Goal: Complete application form

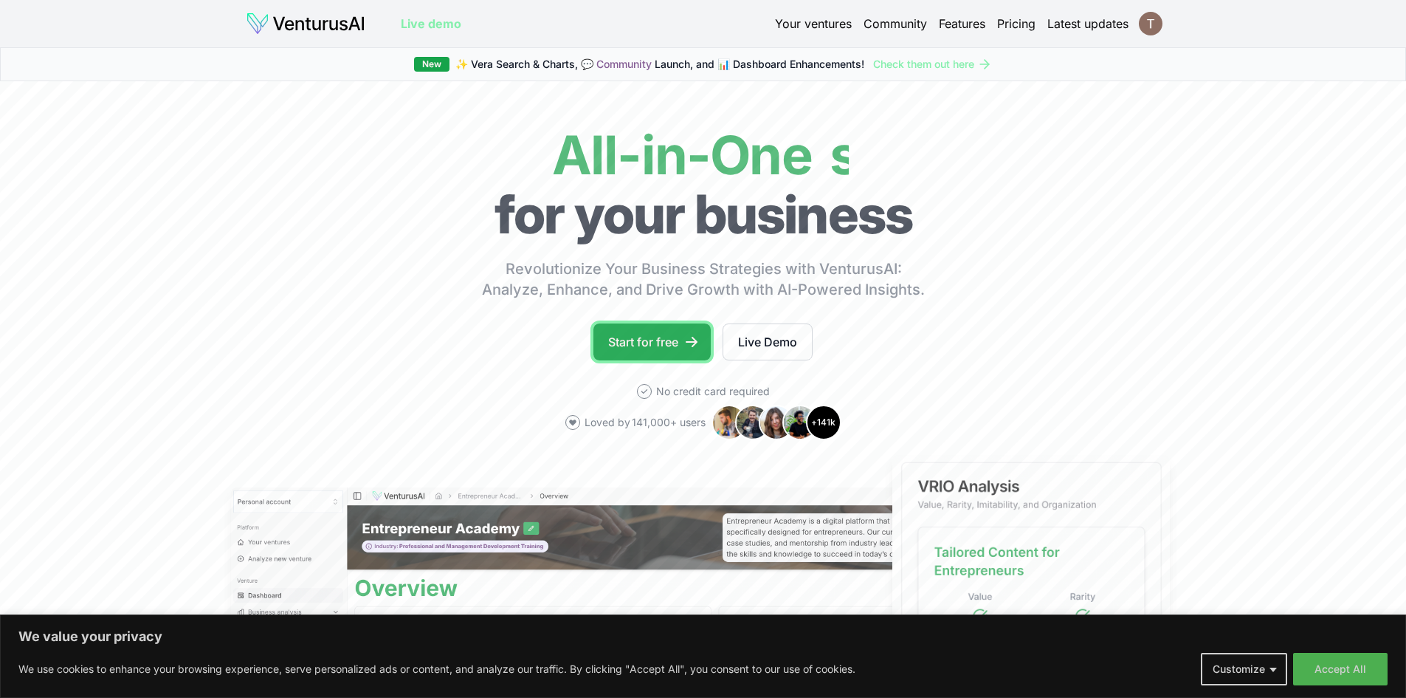
click at [642, 350] on link "Start for free" at bounding box center [652, 341] width 117 height 37
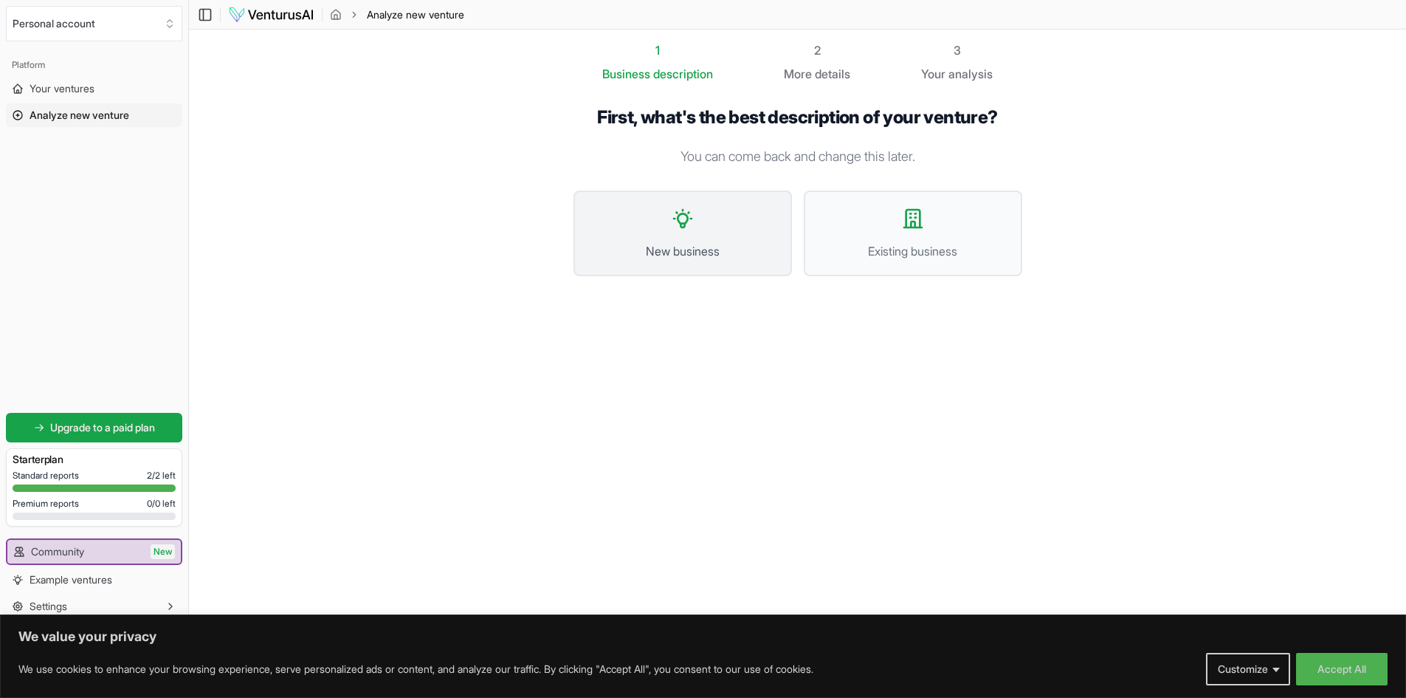
click at [690, 262] on button "New business" at bounding box center [683, 233] width 219 height 86
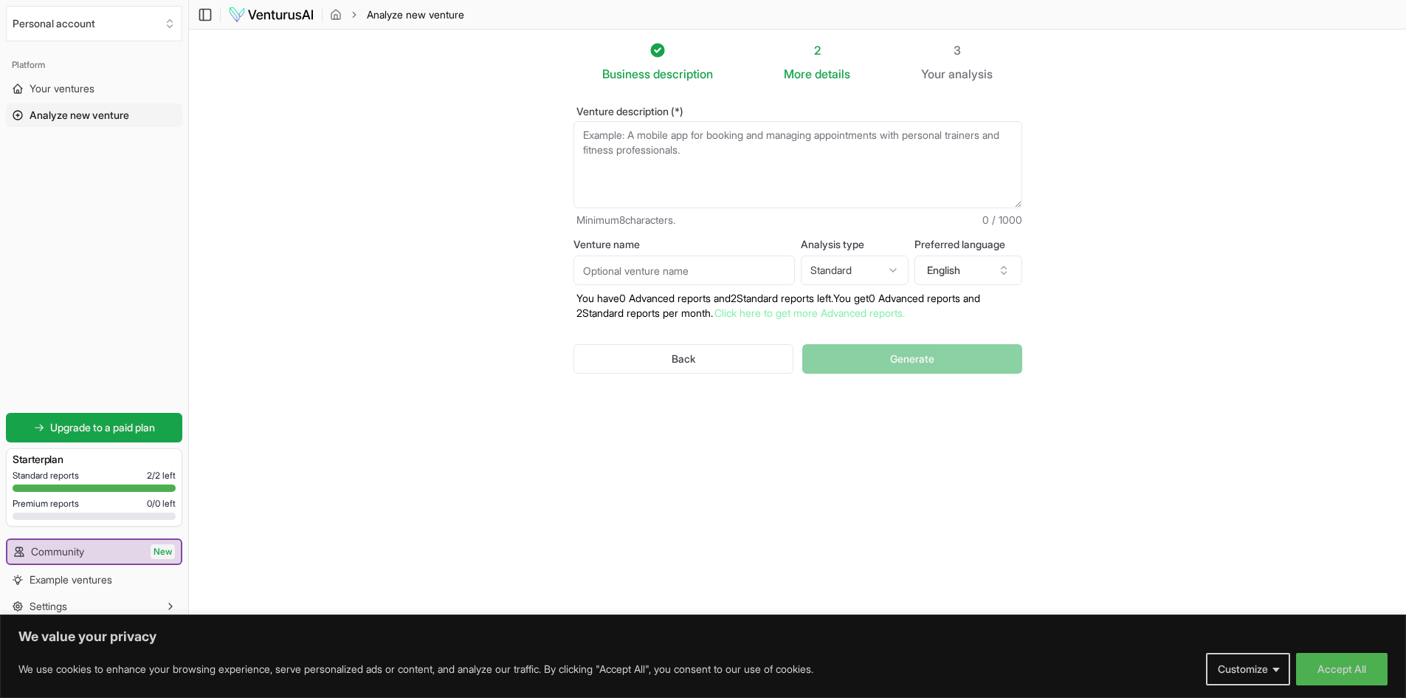
click at [881, 282] on html "We value your privacy We use cookies to enhance your browsing experience, serve…" at bounding box center [703, 349] width 1406 height 698
click at [959, 278] on button "English" at bounding box center [969, 270] width 108 height 30
type input "por"
click at [959, 343] on div "Portuguese" at bounding box center [975, 337] width 190 height 24
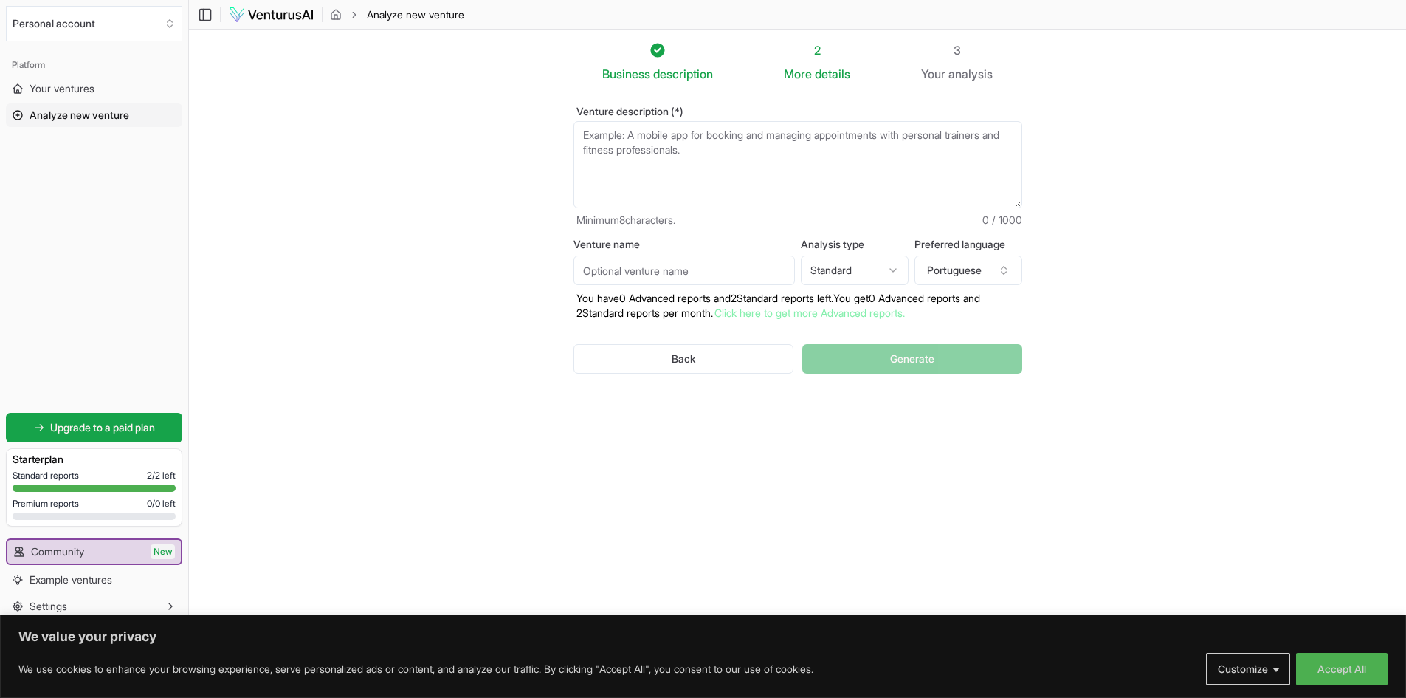
click at [660, 266] on input "Venture name" at bounding box center [684, 270] width 221 height 30
type input "Vetmind"
click at [684, 151] on textarea "Venture description (*)" at bounding box center [798, 164] width 449 height 87
paste textarea "A VetMind é uma plataforma de inteligência artificial voltada para veterinários…"
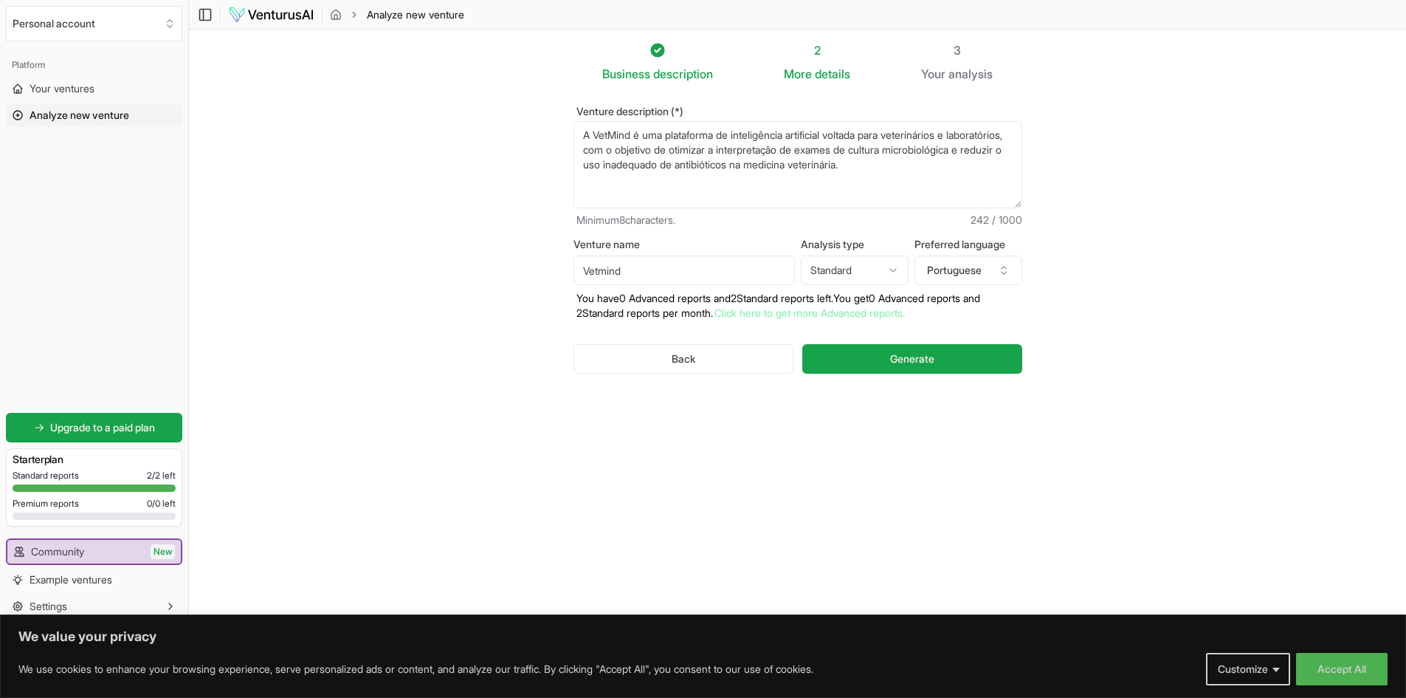
click at [661, 134] on textarea "A VetMind é uma plataforma de inteligência artificial voltada para veterinários…" at bounding box center [798, 164] width 449 height 87
drag, startPoint x: 667, startPoint y: 136, endPoint x: 524, endPoint y: 135, distance: 143.2
click at [524, 135] on section "Business description 2 More details 3 Your analysis Venture description (*) A V…" at bounding box center [797, 327] width 1217 height 594
click at [755, 133] on textarea "Plataforma de inteligência artificial voltada para veterinários e laboratórios,…" at bounding box center [798, 164] width 449 height 87
drag, startPoint x: 641, startPoint y: 148, endPoint x: 976, endPoint y: 131, distance: 335.6
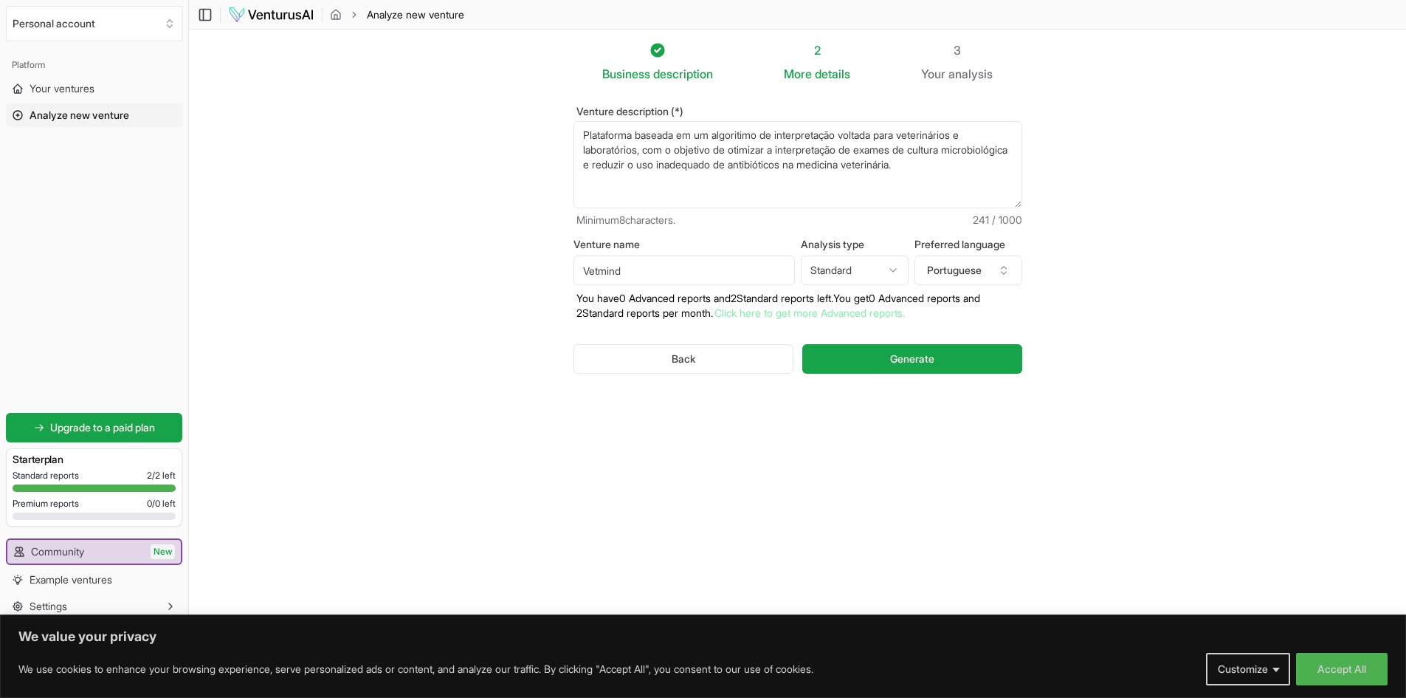
click at [976, 131] on textarea "Plataforma baseada em um algoritimo de interpretação voltada para veterinários …" at bounding box center [798, 164] width 449 height 87
click at [767, 199] on textarea "Plataforma baseada em um algoritimo de interpretação voltada para clinicas e ho…" at bounding box center [798, 164] width 449 height 87
click at [636, 181] on textarea "Plataforma baseada em um algoritimo de interpretação voltada para clinicas e ho…" at bounding box center [798, 164] width 449 height 87
click at [1003, 168] on textarea "Plataforma baseada em um algoritimo de interpretação voltada para clinicas e ho…" at bounding box center [798, 164] width 449 height 87
paste textarea "O veterinário ou laboratório faz upload do laudo (PDF, foto ou documento escane…"
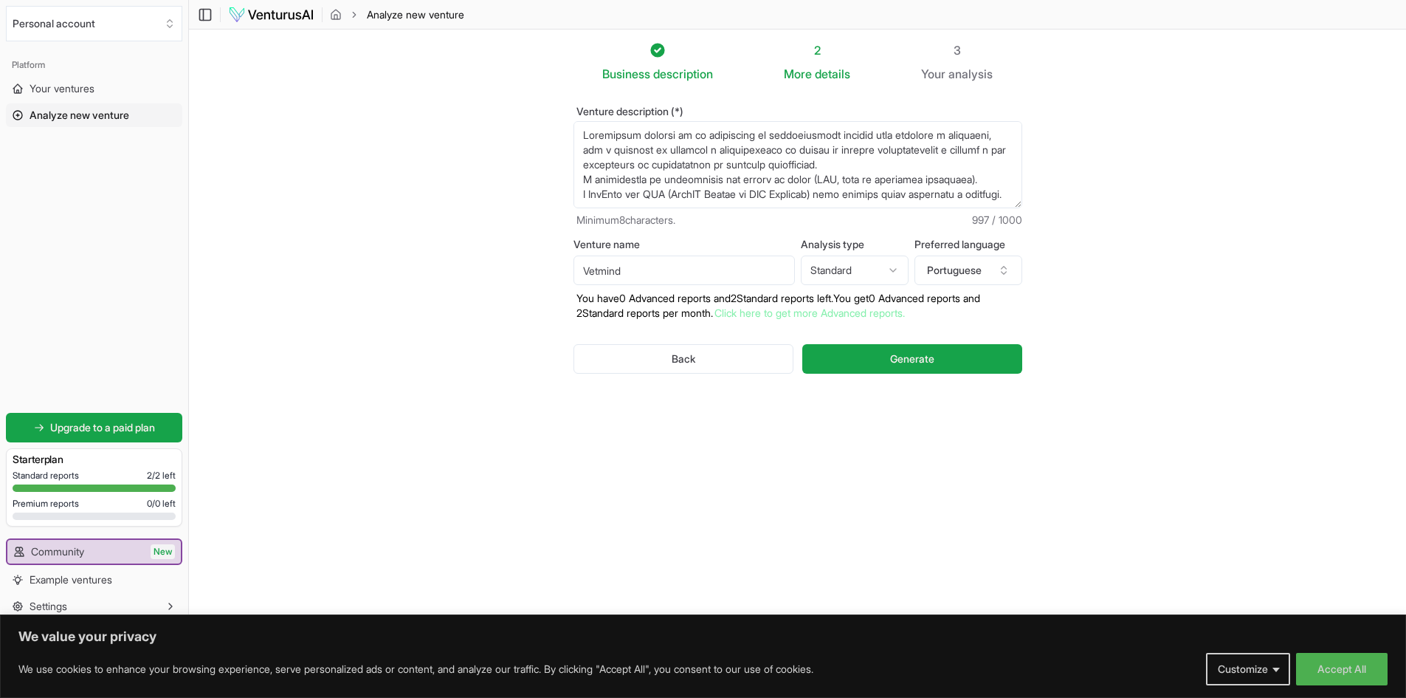
drag, startPoint x: 653, startPoint y: 176, endPoint x: 716, endPoint y: 178, distance: 63.5
click at [716, 178] on textarea "Plataforma baseada em um algoritimo de interpretação voltada para clinicas e ho…" at bounding box center [798, 164] width 449 height 87
drag, startPoint x: 749, startPoint y: 176, endPoint x: 931, endPoint y: 180, distance: 181.7
click at [931, 180] on textarea "Plataforma baseada em um algoritimo de interpretação voltada para clinicas e ho…" at bounding box center [798, 164] width 449 height 87
drag, startPoint x: 924, startPoint y: 179, endPoint x: 657, endPoint y: 102, distance: 277.4
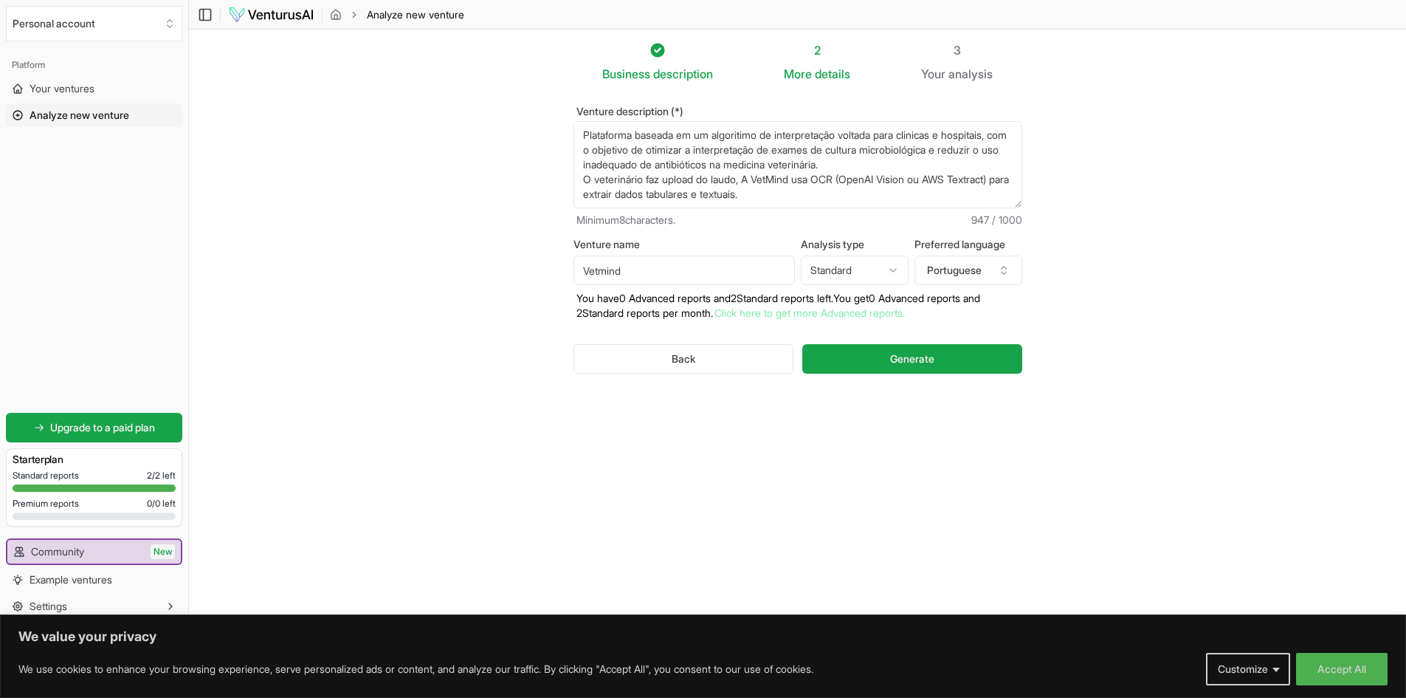
click at [657, 102] on div "Venture description (*) Plataforma baseada em um algoritimo de interpretação vo…" at bounding box center [798, 252] width 496 height 338
click at [929, 190] on textarea "Plataforma baseada em um algoritimo de interpretação voltada para clinicas e ho…" at bounding box center [798, 164] width 449 height 87
click at [922, 180] on textarea "Plataforma baseada em um algoritimo de interpretação voltada para clinicas e ho…" at bounding box center [798, 164] width 449 height 87
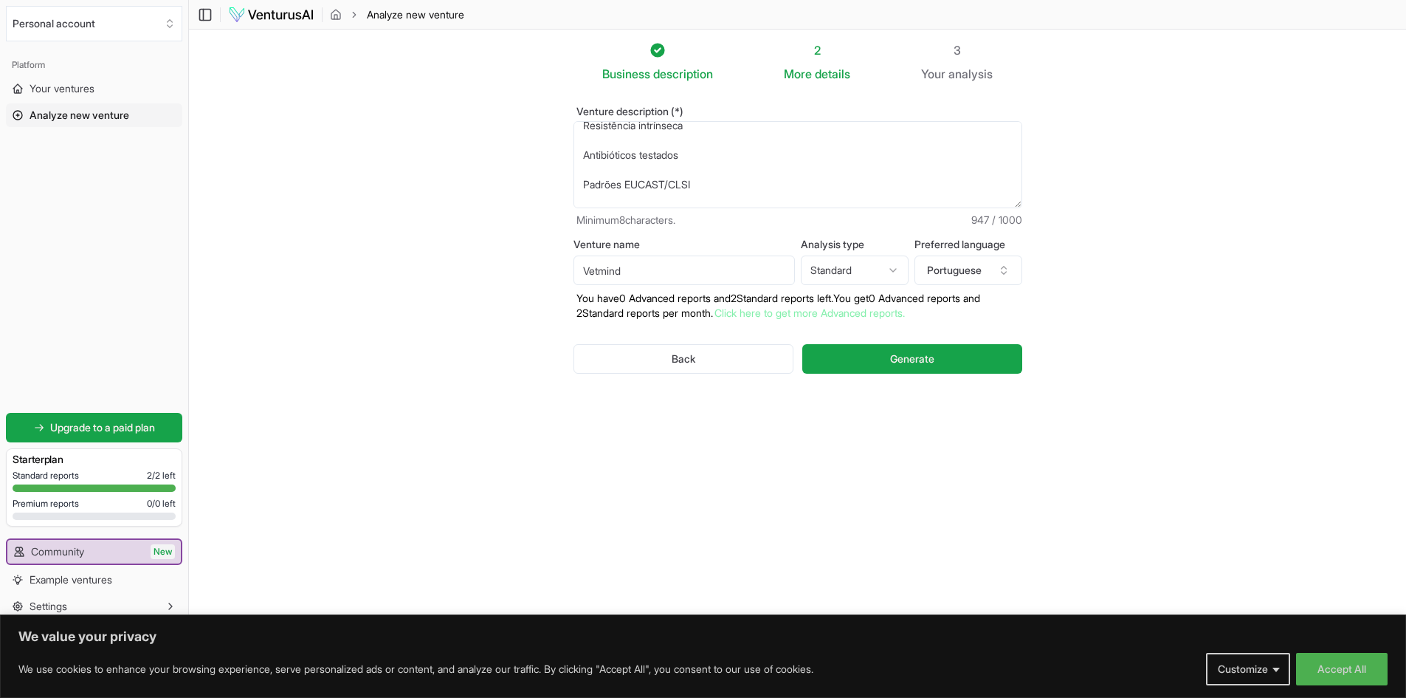
drag, startPoint x: 927, startPoint y: 179, endPoint x: 913, endPoint y: 134, distance: 46.2
click at [905, 132] on textarea "Plataforma baseada em um algoritimo de interpretação voltada para clinicas e ho…" at bounding box center [798, 164] width 449 height 87
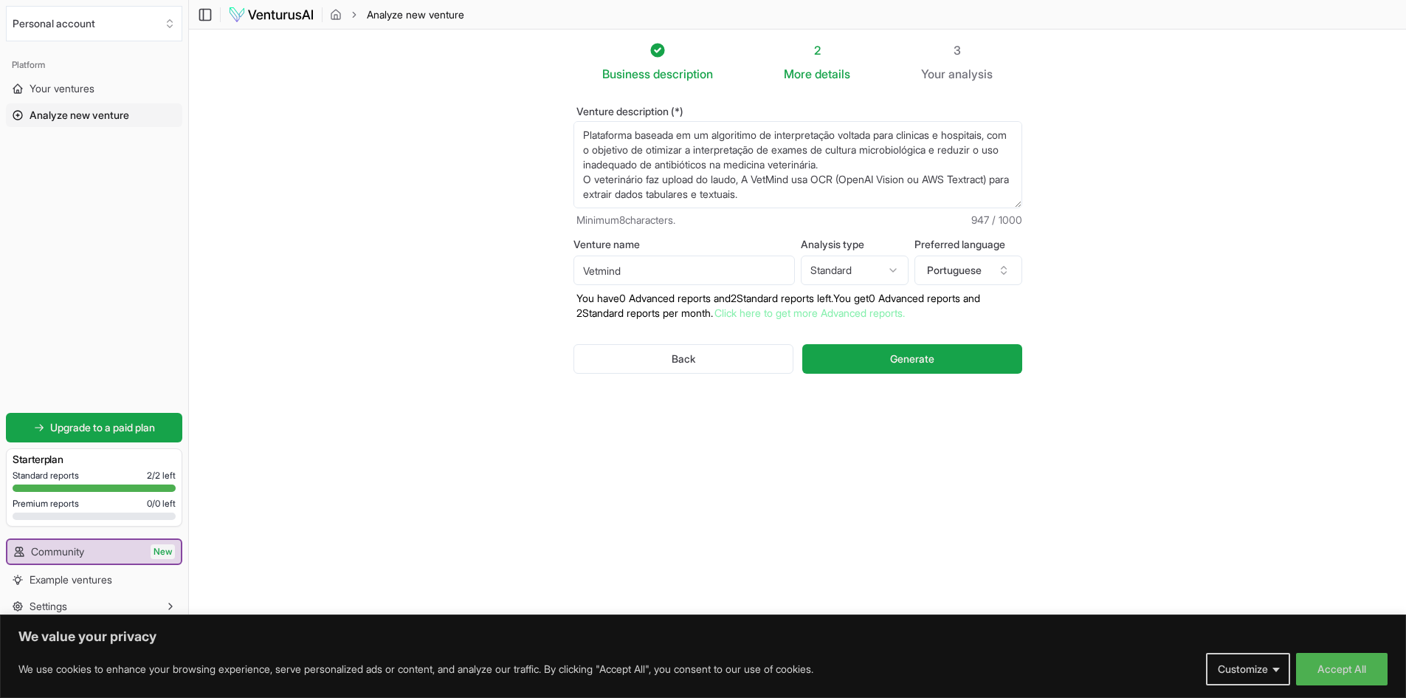
click at [628, 190] on textarea "Plataforma baseada em um algoritimo de interpretação voltada para clinicas e ho…" at bounding box center [798, 164] width 449 height 87
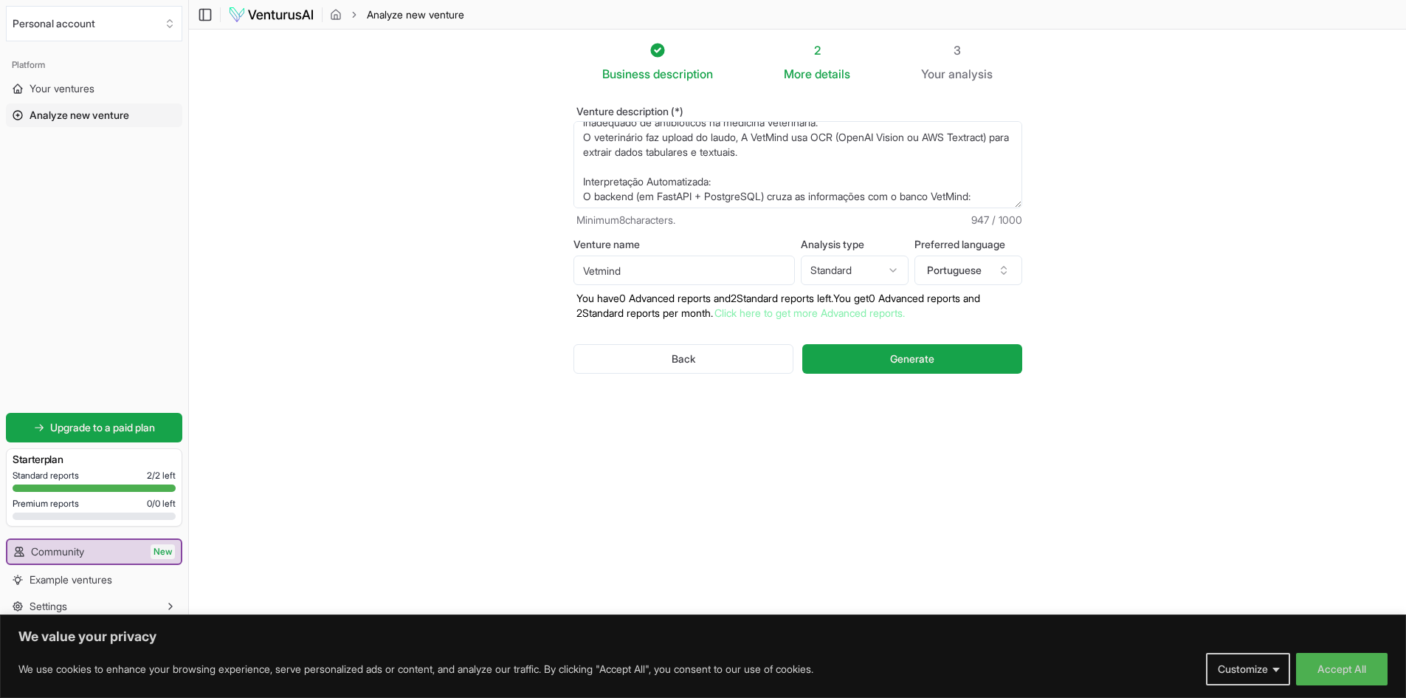
scroll to position [49, 0]
drag, startPoint x: 627, startPoint y: 194, endPoint x: 602, endPoint y: 140, distance: 60.1
click at [602, 140] on textarea "Plataforma baseada em um algoritimo de interpretação voltada para clinicas e ho…" at bounding box center [798, 164] width 449 height 87
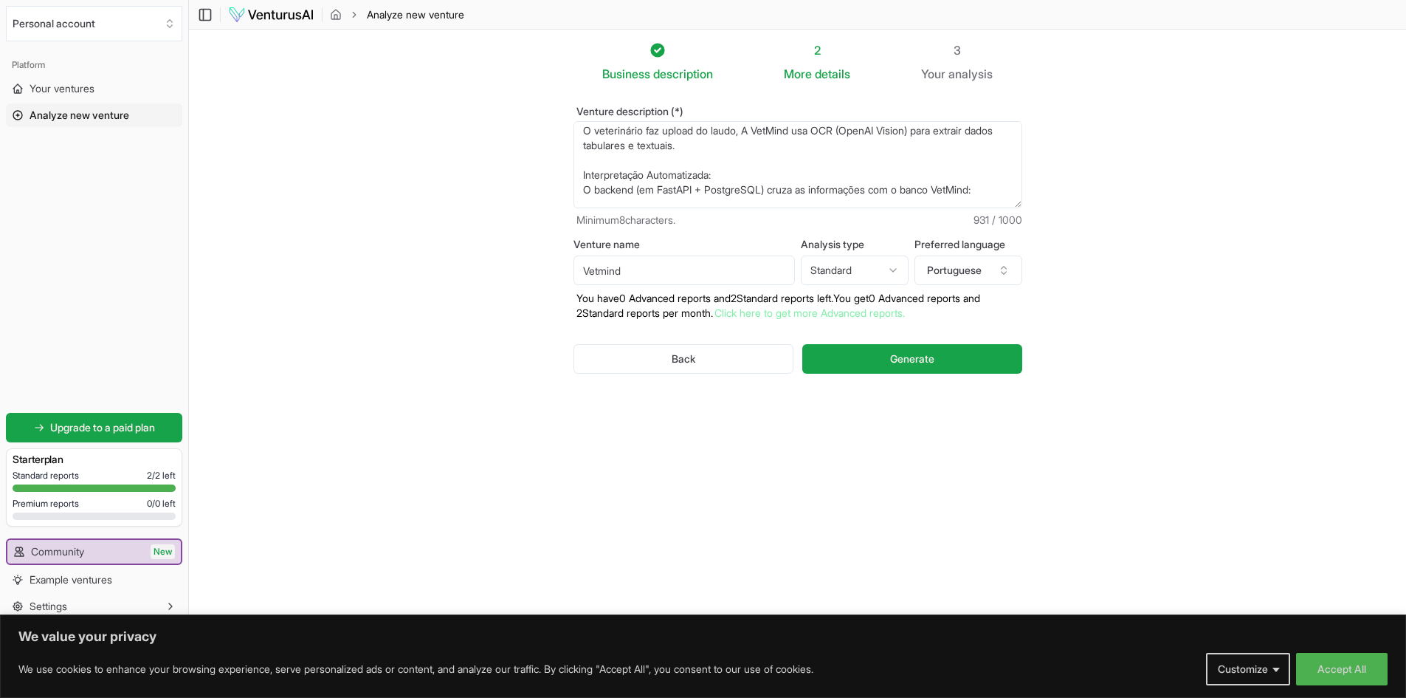
click at [724, 151] on textarea "Plataforma baseada em um algoritimo de interpretação voltada para clinicas e ho…" at bounding box center [798, 164] width 449 height 87
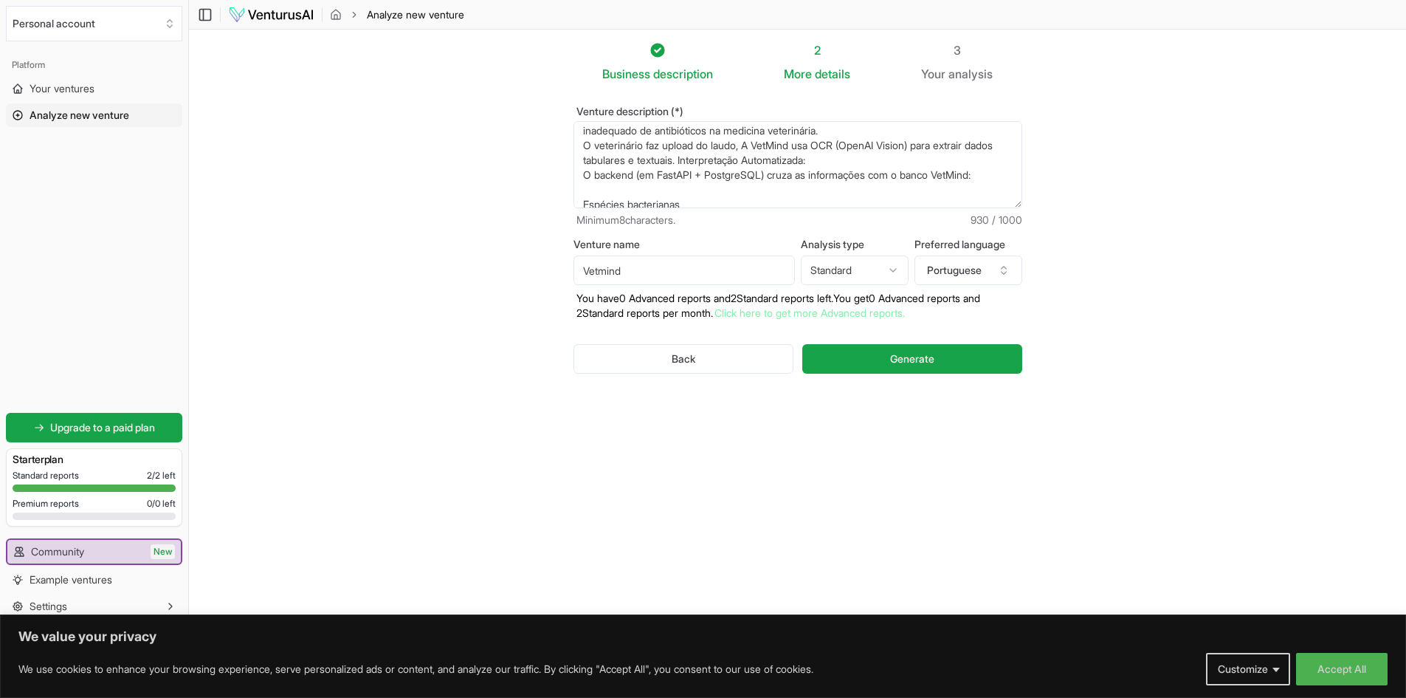
scroll to position [19, 0]
click at [866, 176] on textarea "Plataforma baseada em um algoritimo de interpretação voltada para clinicas e ho…" at bounding box center [798, 164] width 449 height 87
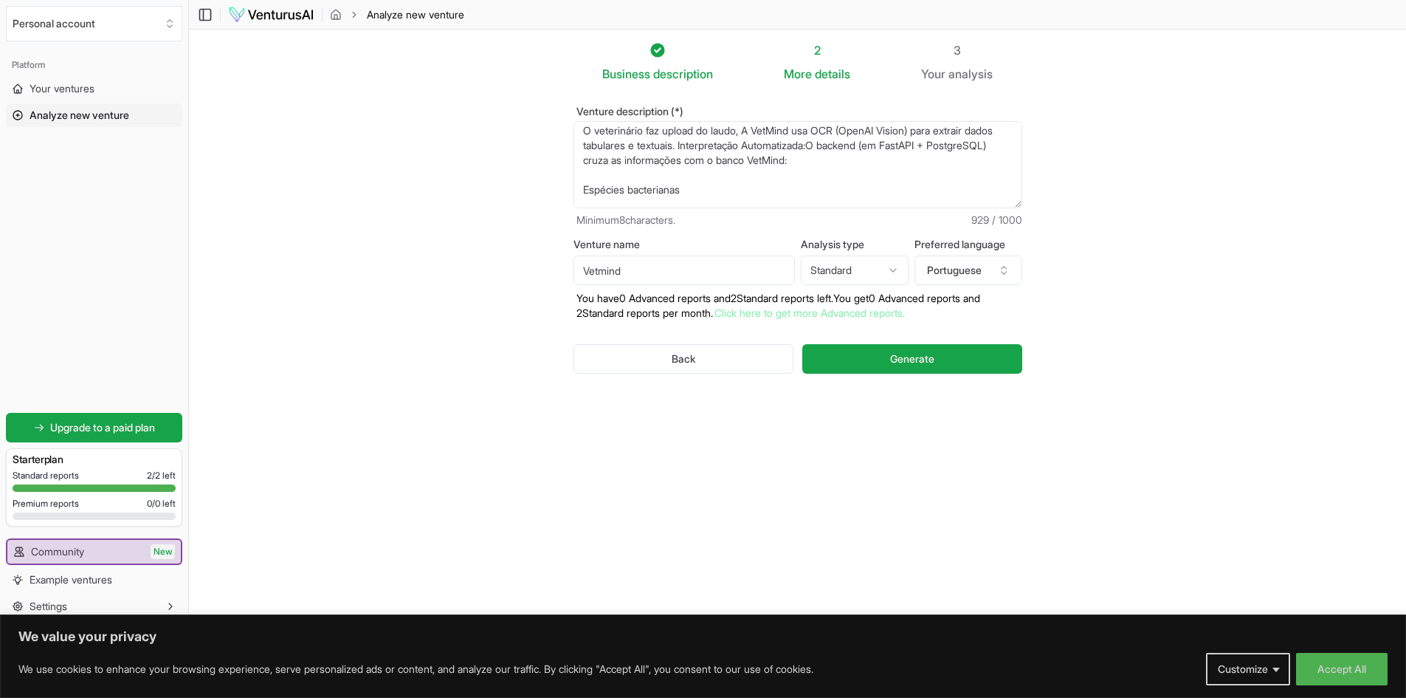
scroll to position [78, 0]
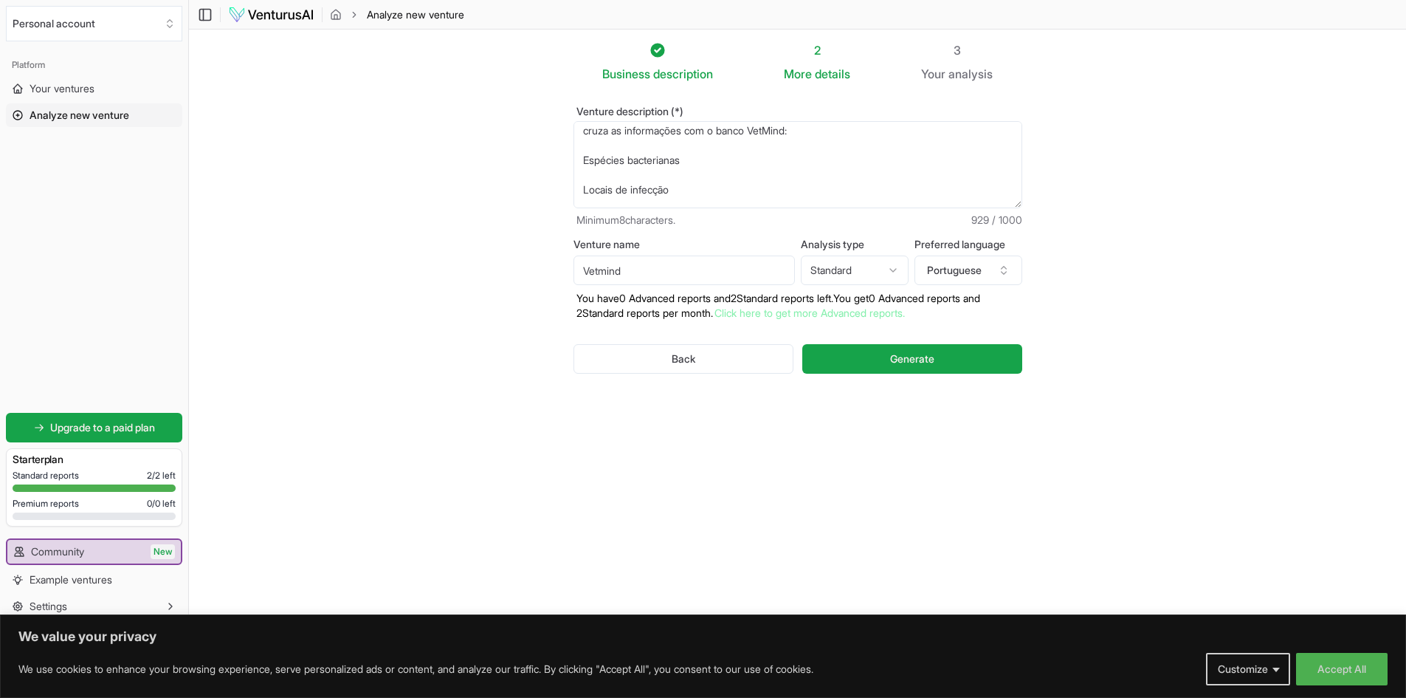
click at [916, 134] on textarea "Plataforma baseada em um algoritimo de interpretação voltada para clinicas e ho…" at bounding box center [798, 164] width 449 height 87
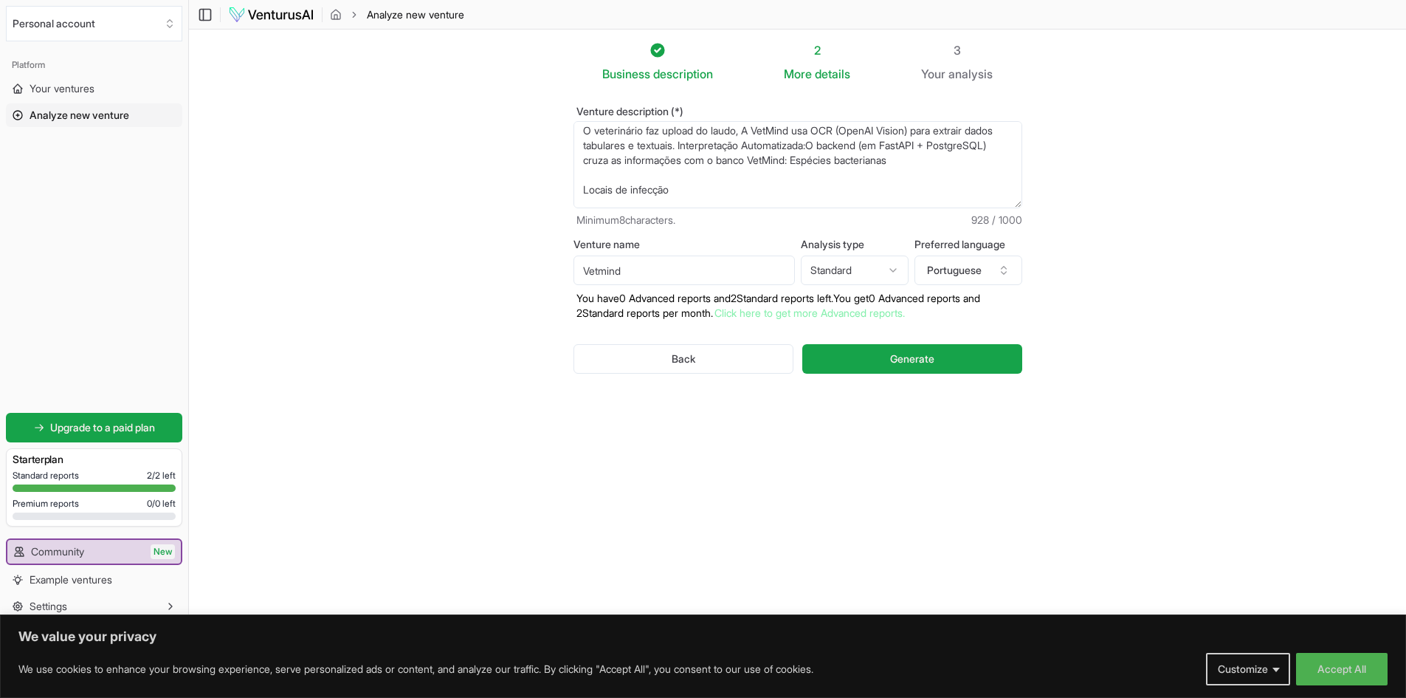
drag, startPoint x: 975, startPoint y: 159, endPoint x: 976, endPoint y: 168, distance: 8.9
click at [975, 160] on textarea "Plataforma baseada em um algoritimo de interpretação voltada para clinicas e ho…" at bounding box center [798, 164] width 449 height 87
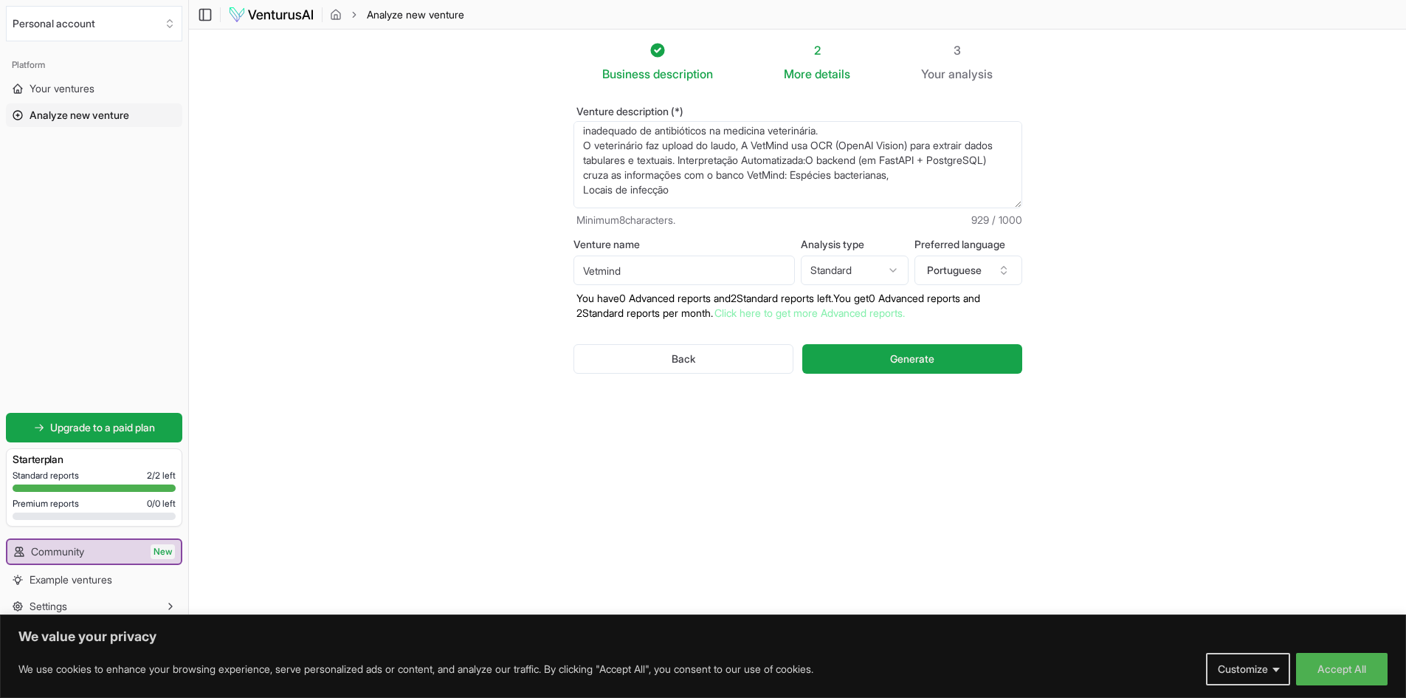
click at [784, 189] on textarea "Plataforma baseada em um algoritimo de interpretação voltada para clinicas e ho…" at bounding box center [798, 164] width 449 height 87
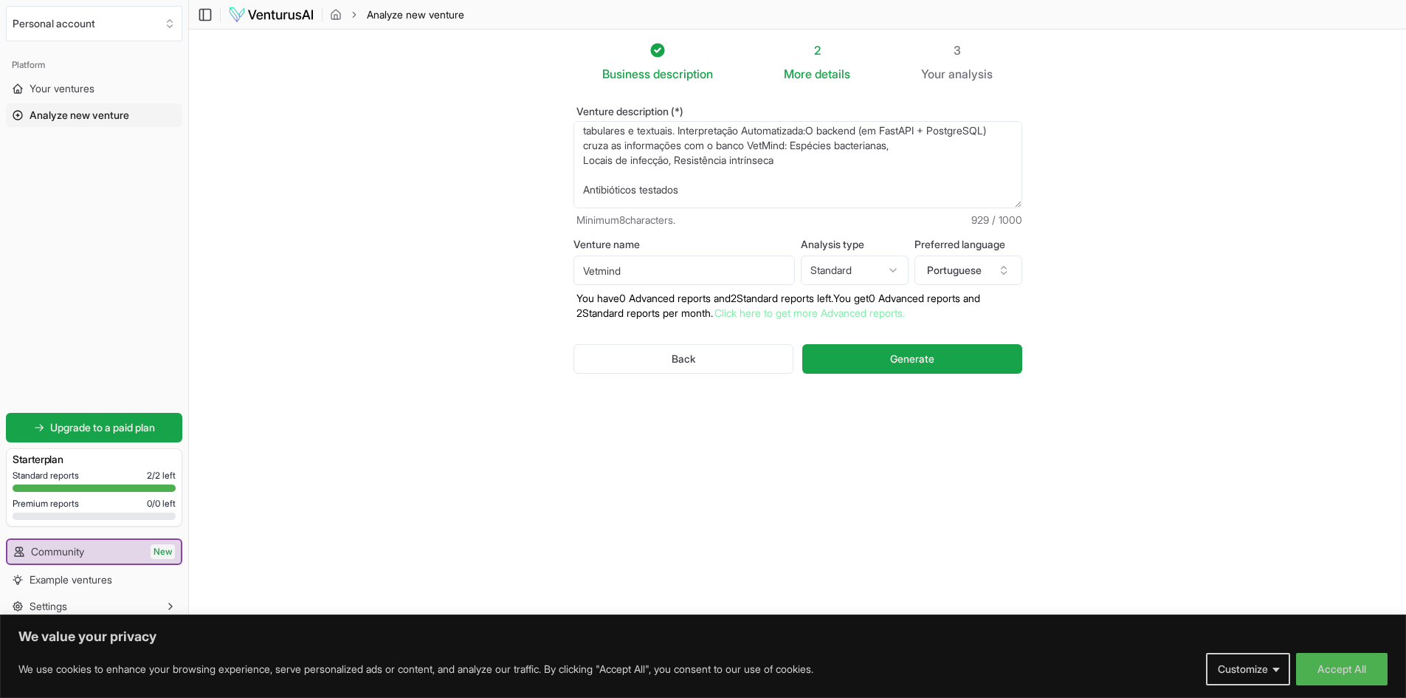
click at [805, 158] on textarea "Plataforma baseada em um algoritimo de interpretação voltada para clinicas e ho…" at bounding box center [798, 164] width 449 height 87
click at [932, 161] on textarea "Plataforma baseada em um algoritimo de interpretação voltada para clinicas e ho…" at bounding box center [798, 164] width 449 height 87
click at [670, 168] on textarea "Plataforma baseada em um algoritimo de interpretação voltada para clinicas e ho…" at bounding box center [798, 164] width 449 height 87
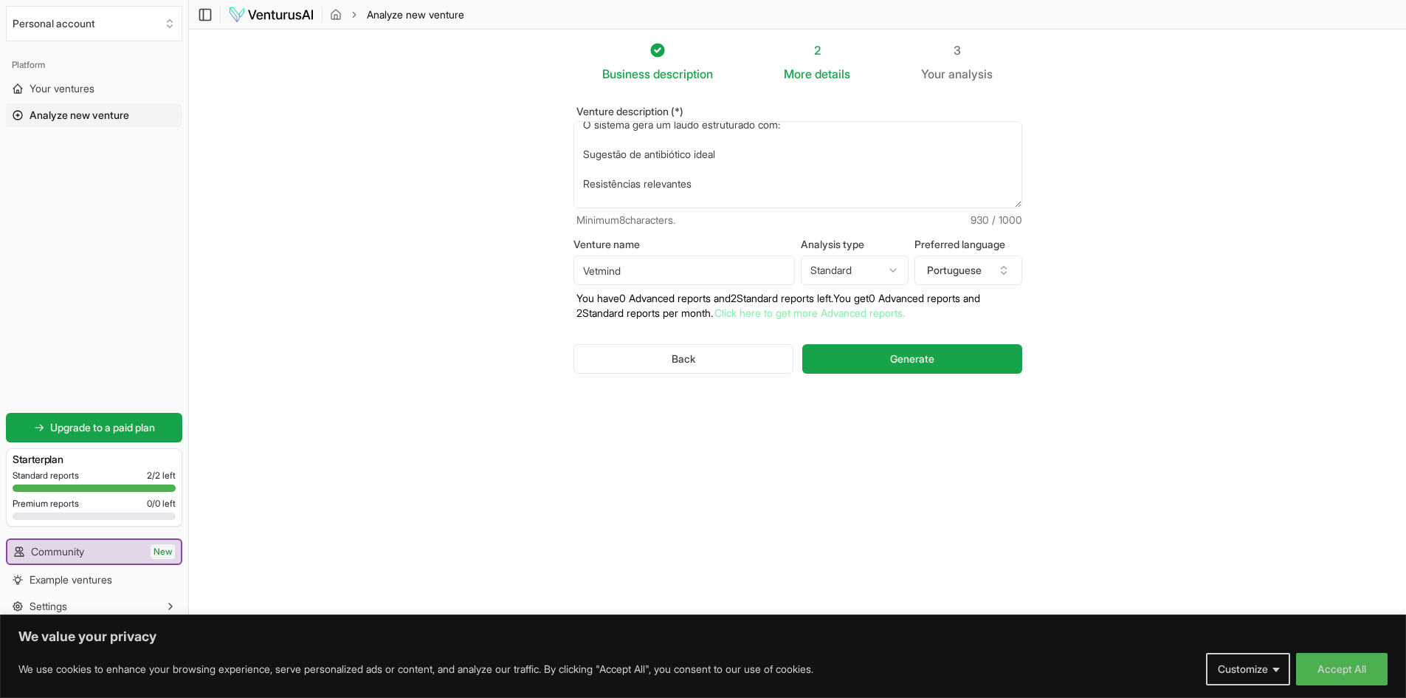
scroll to position [295, 0]
drag, startPoint x: 684, startPoint y: 185, endPoint x: 973, endPoint y: 209, distance: 289.7
click at [973, 209] on div "Venture description (*) Plataforma baseada em um algoritimo de interpretação vo…" at bounding box center [798, 166] width 449 height 121
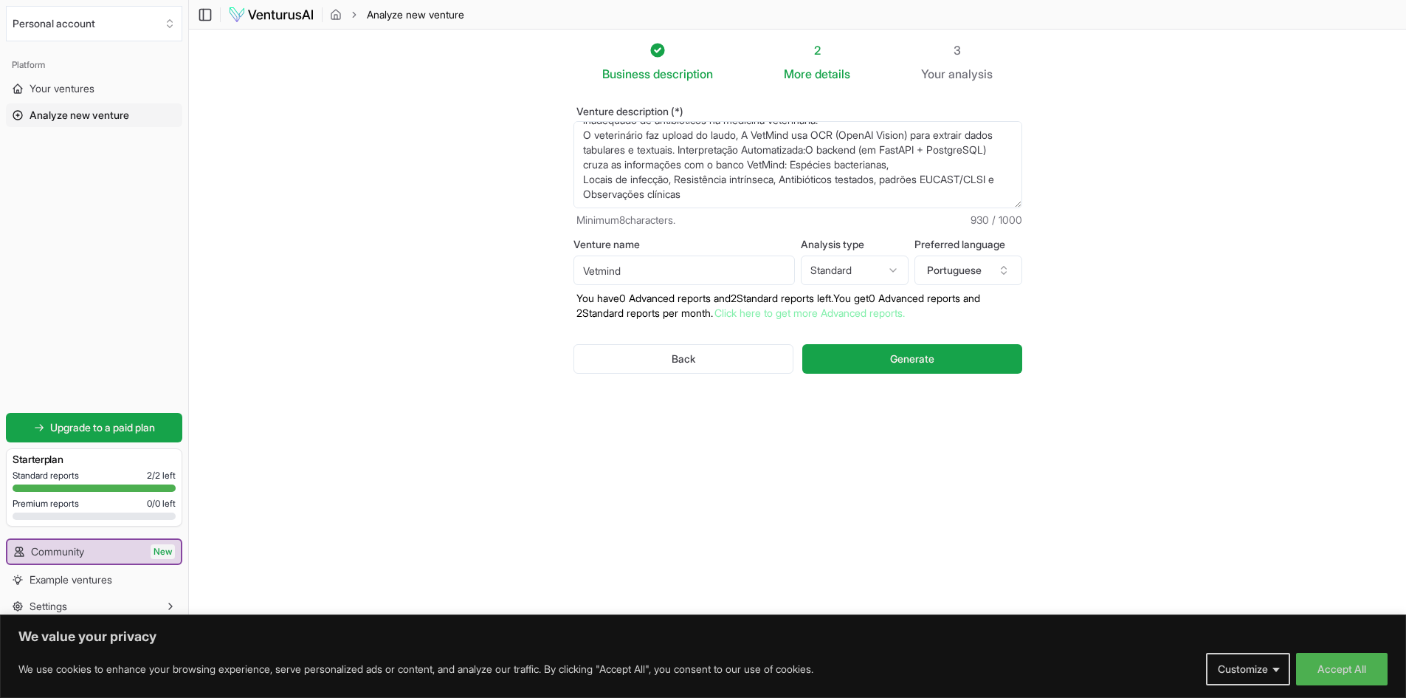
scroll to position [59, 0]
click at [597, 188] on textarea "Plataforma baseada em um algoritimo de interpretação voltada para clinicas e ho…" at bounding box center [798, 164] width 449 height 87
paste textarea "Modelo de Negócio B2B (principal): Licenciamento do sistema para laboratórios e…"
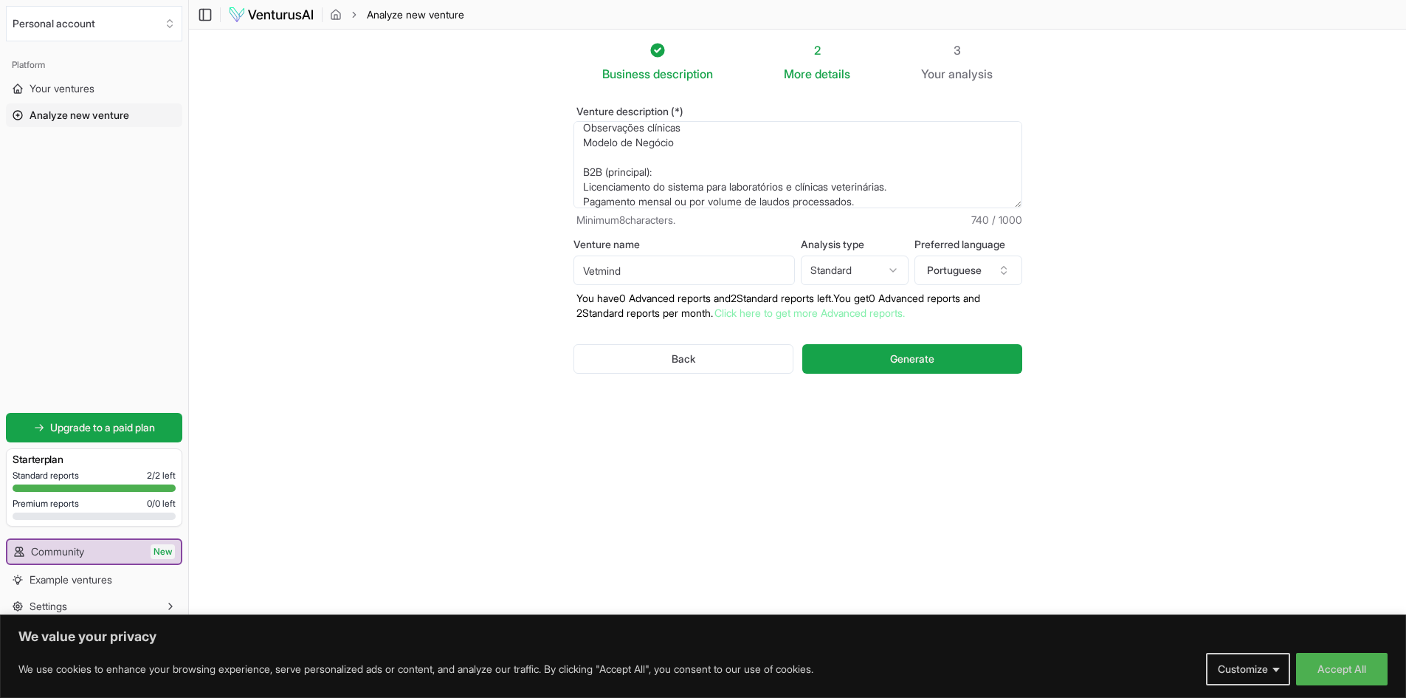
click at [624, 159] on textarea "Plataforma baseada em um algoritimo de interpretação voltada para clinicas e ho…" at bounding box center [798, 164] width 449 height 87
drag, startPoint x: 795, startPoint y: 187, endPoint x: 676, endPoint y: 188, distance: 118.9
click at [676, 188] on textarea "Plataforma baseada em um algoritimo de interpretação voltada para clinicas e ho…" at bounding box center [798, 164] width 449 height 87
drag, startPoint x: 895, startPoint y: 194, endPoint x: 731, endPoint y: 190, distance: 163.9
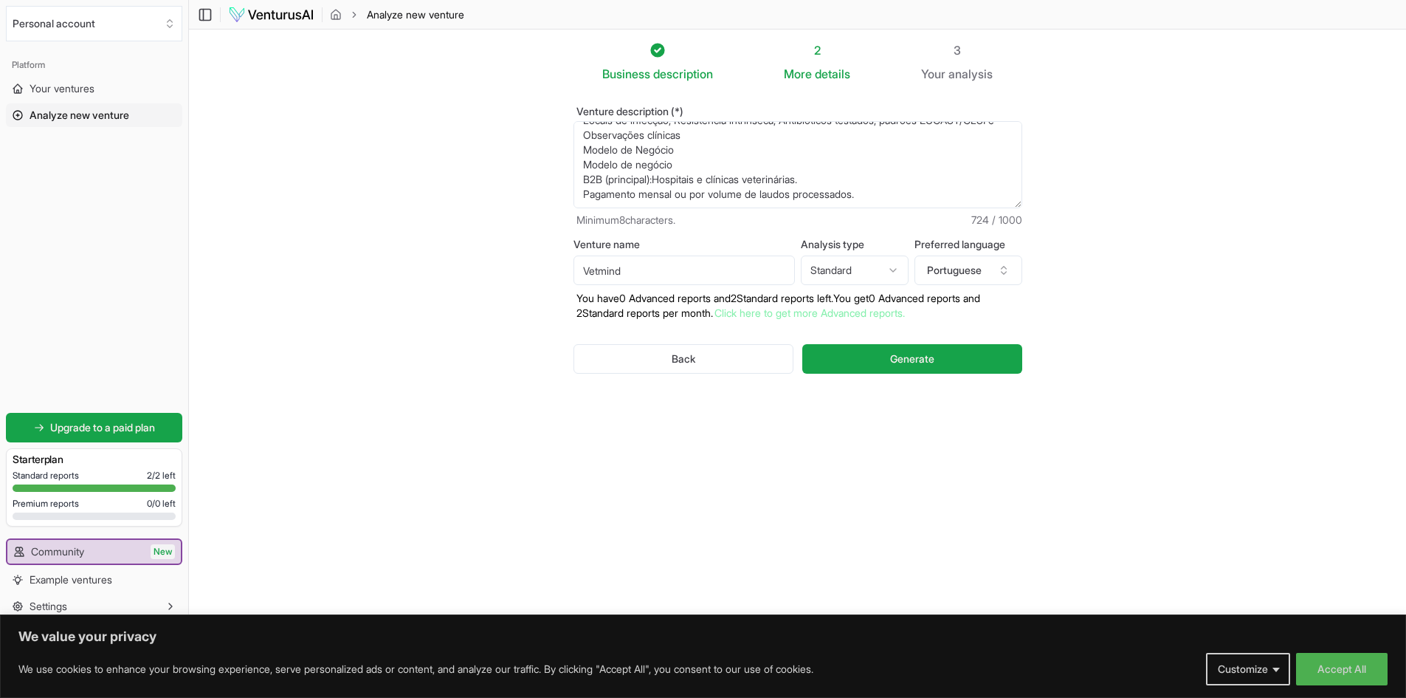
click at [731, 190] on textarea "Plataforma baseada em um algoritimo de interpretação voltada para clinicas e ho…" at bounding box center [798, 164] width 449 height 87
click at [690, 193] on textarea "Plataforma baseada em um algoritimo de interpretação voltada para clinicas e ho…" at bounding box center [798, 164] width 449 height 87
click at [682, 199] on textarea "Plataforma baseada em um algoritimo de interpretação voltada para clinicas e ho…" at bounding box center [798, 164] width 449 height 87
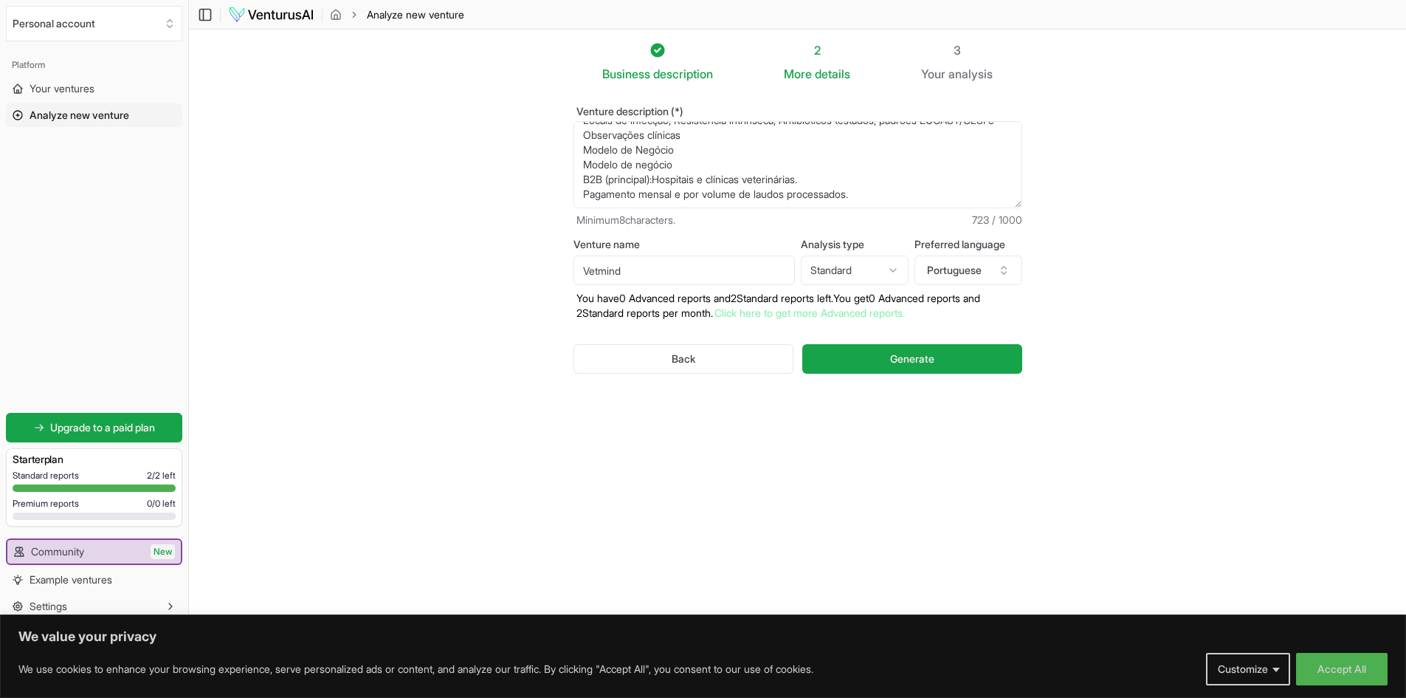
click at [887, 192] on textarea "Plataforma baseada em um algoritimo de interpretação voltada para clinicas e ho…" at bounding box center [798, 164] width 449 height 87
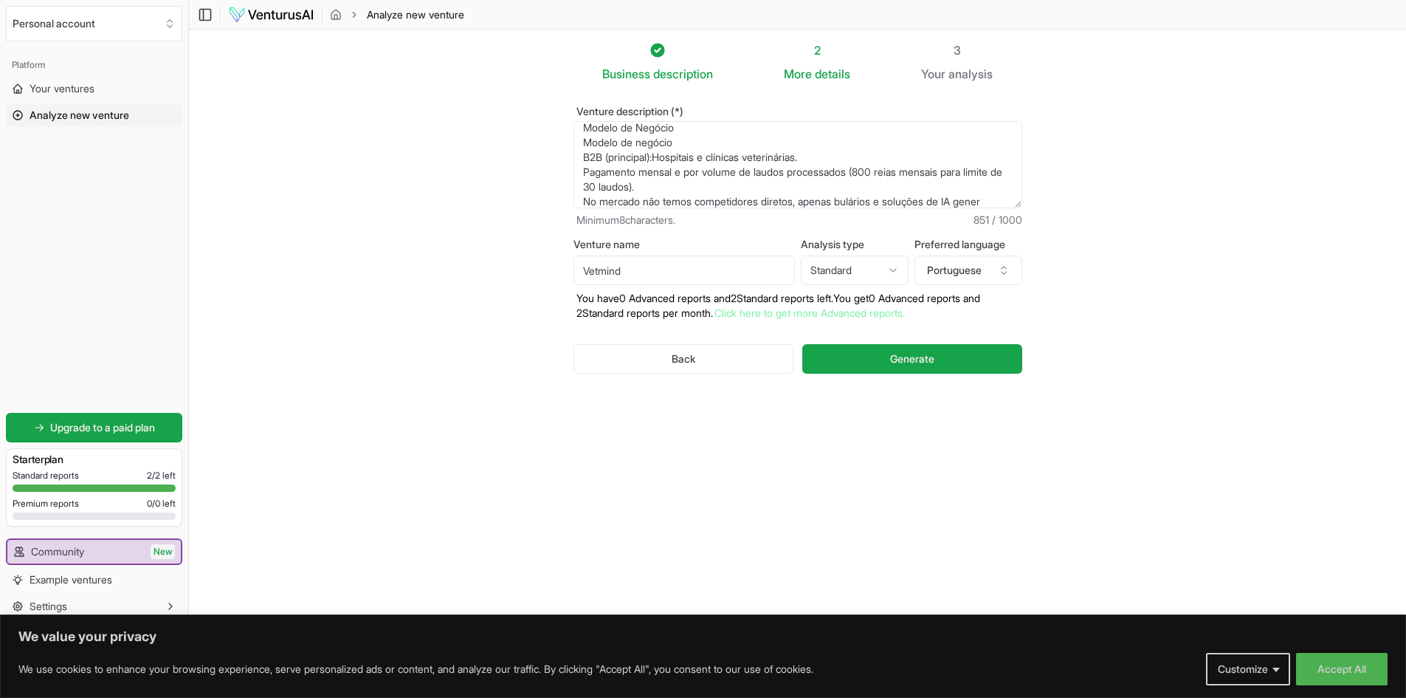
scroll to position [140, 0]
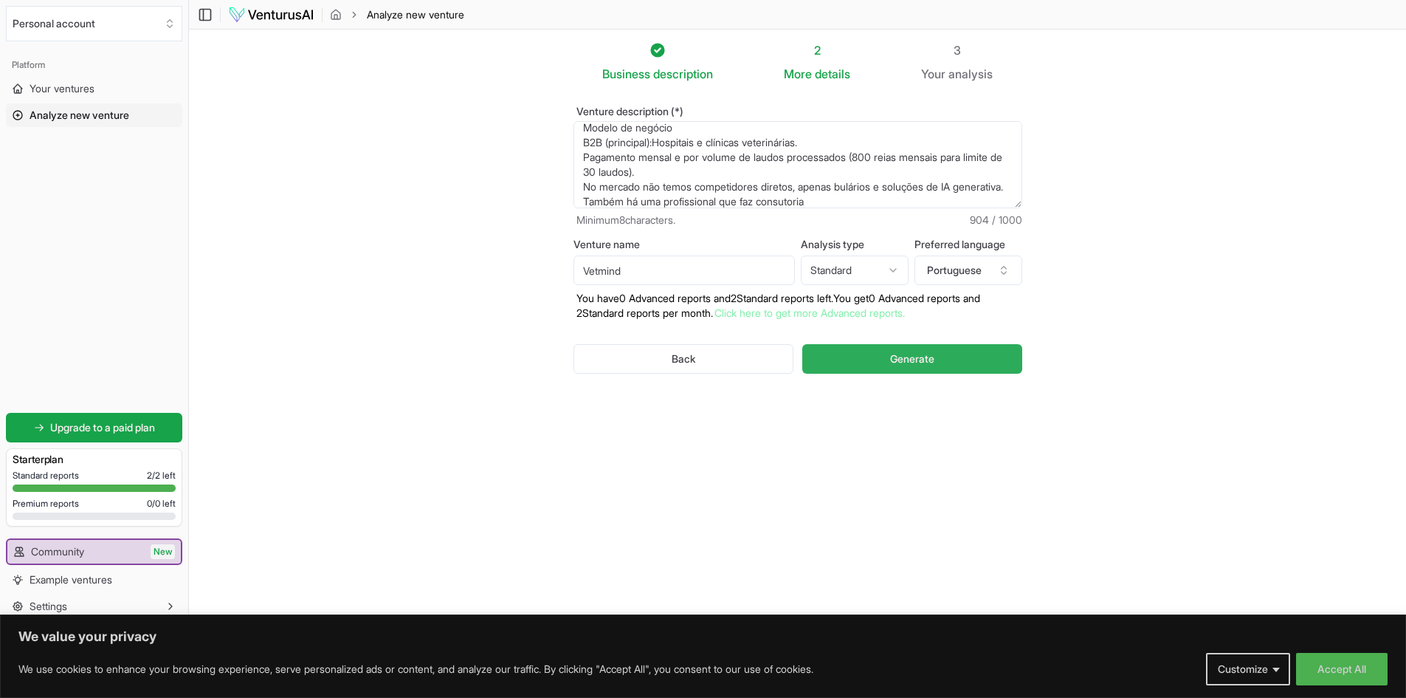
type textarea "Plataforma baseada em um algoritimo de interpretação voltada para clinicas e ho…"
click at [904, 359] on span "Generate" at bounding box center [912, 358] width 44 height 15
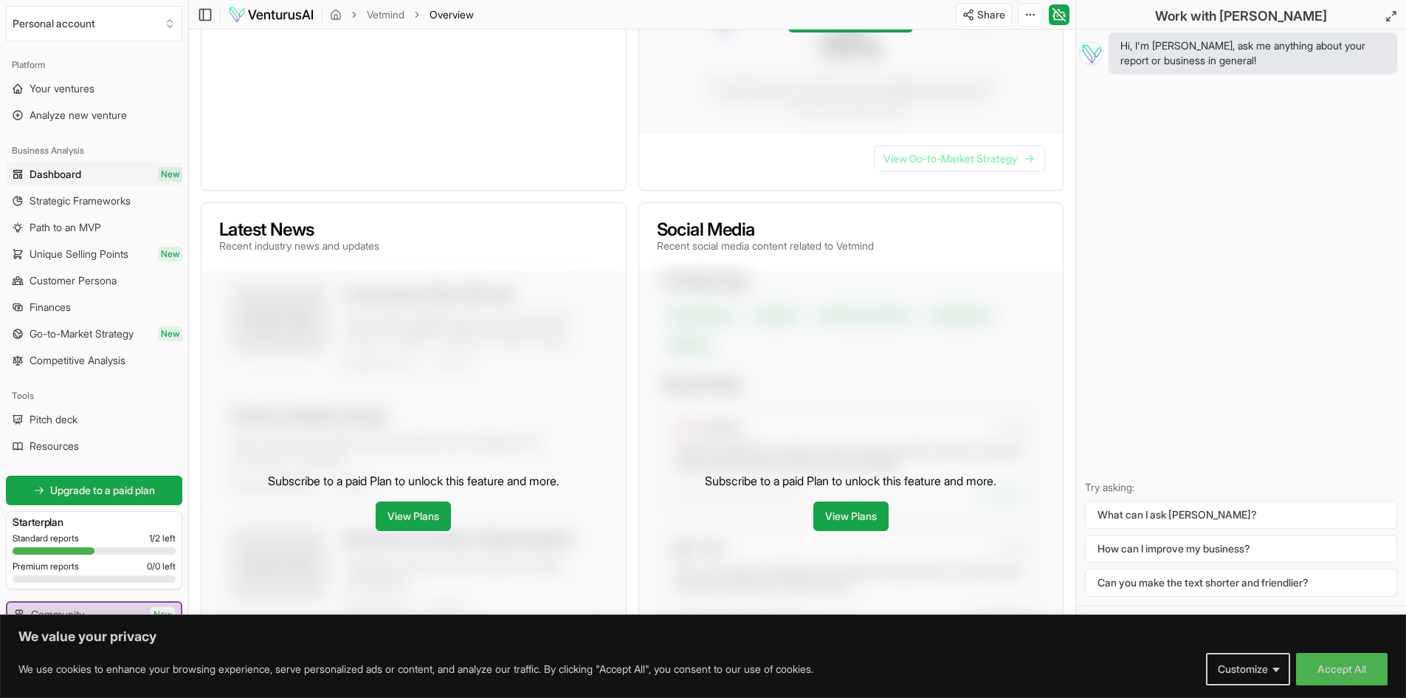
scroll to position [232, 0]
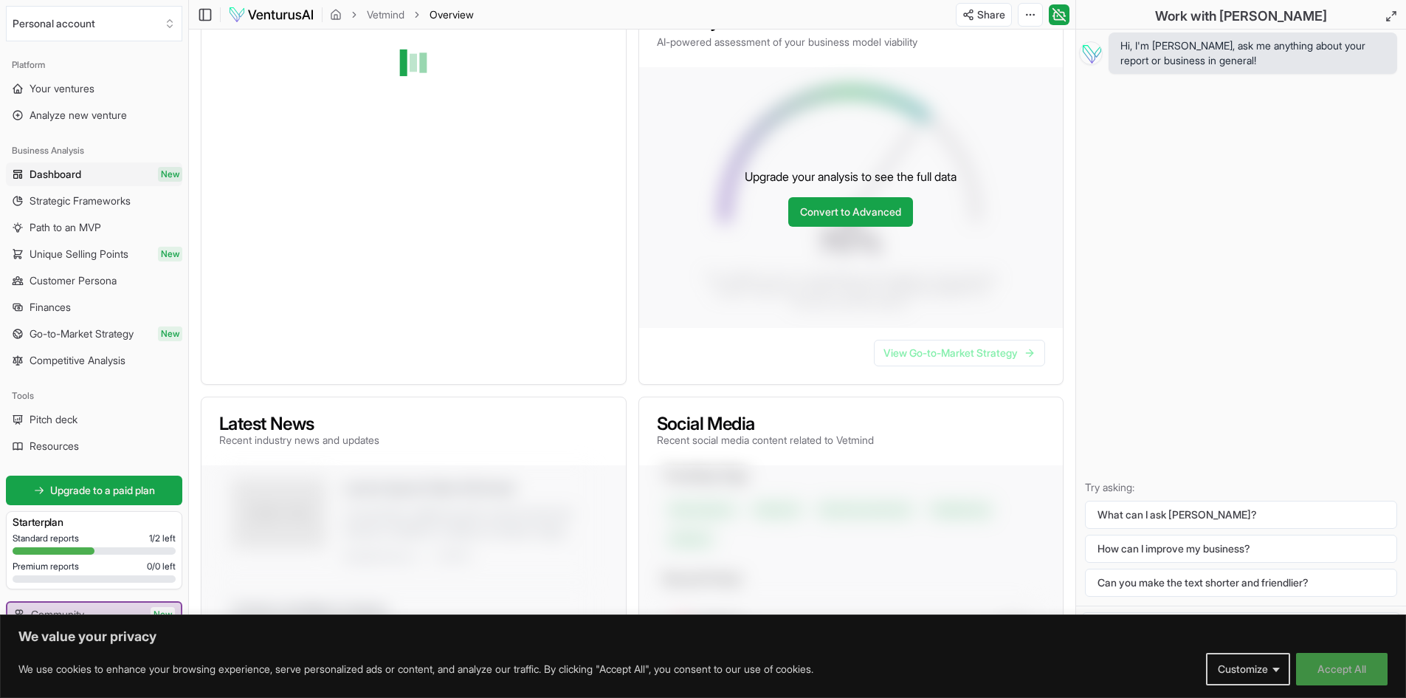
click at [1320, 661] on button "Accept All" at bounding box center [1342, 669] width 92 height 32
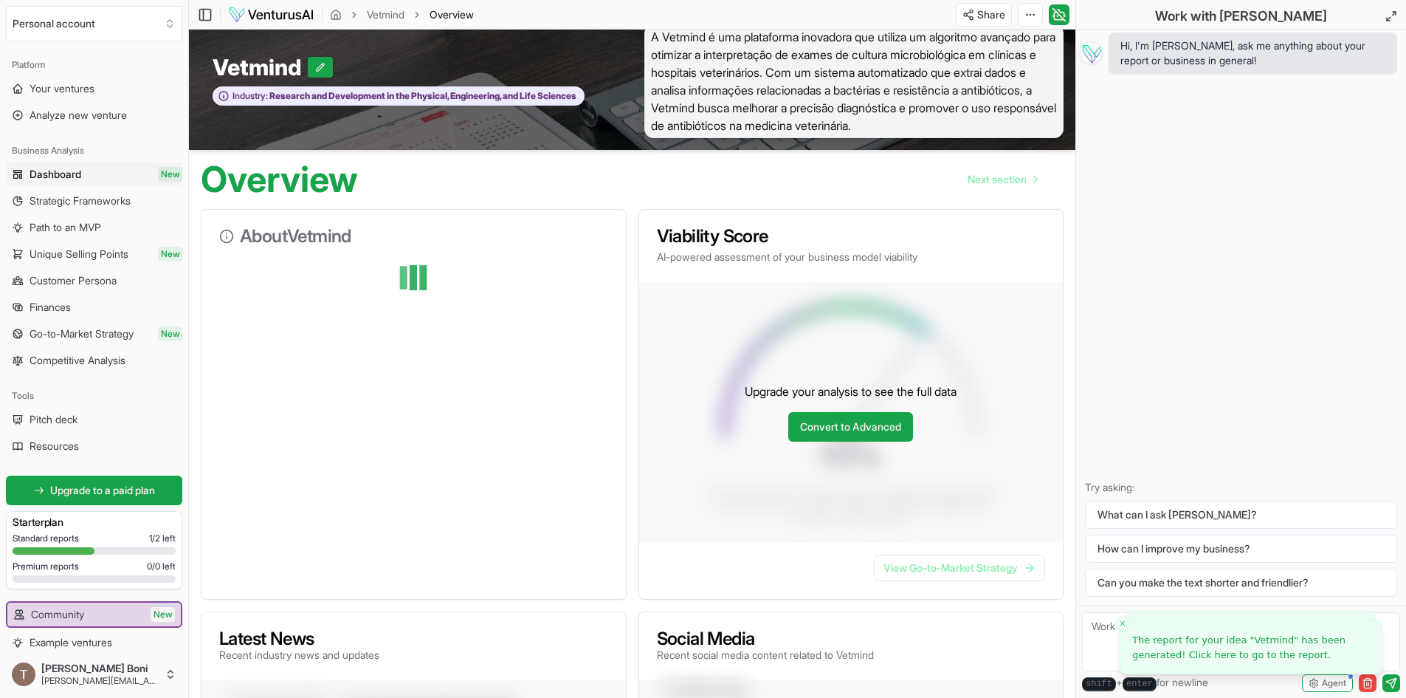
scroll to position [0, 0]
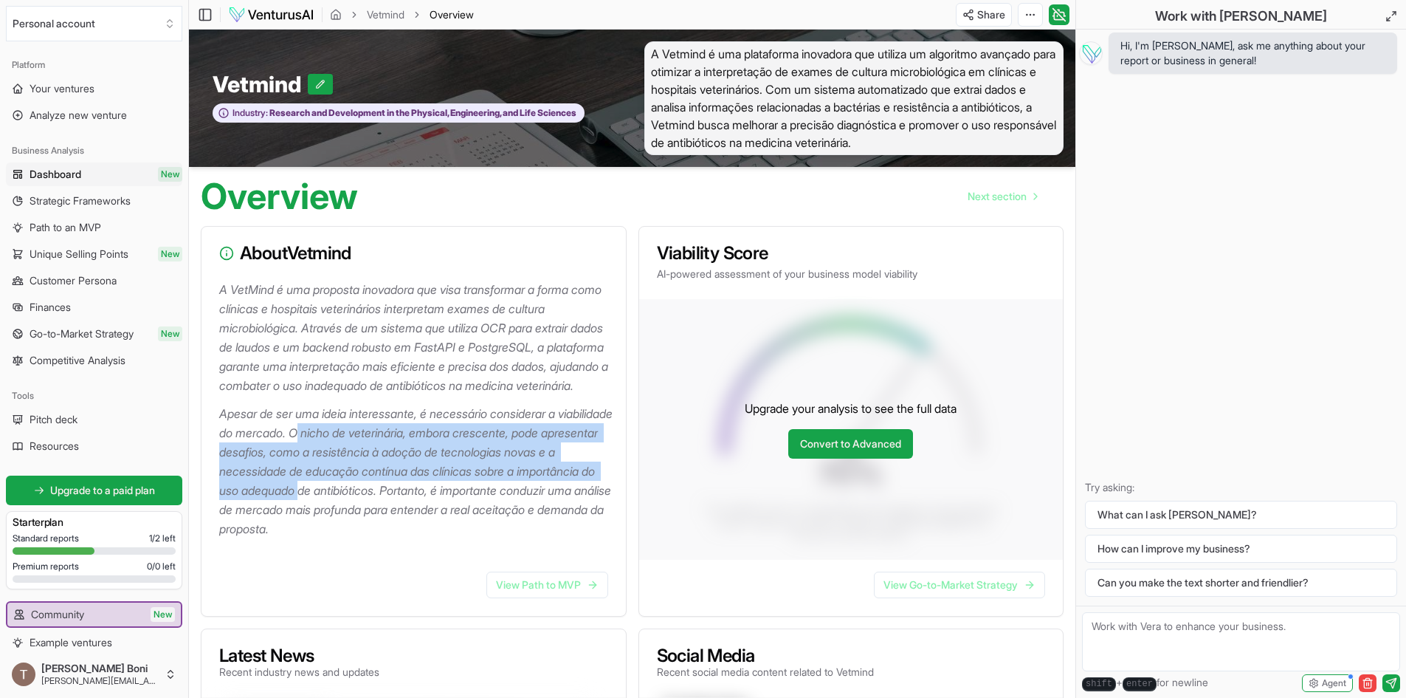
drag, startPoint x: 363, startPoint y: 452, endPoint x: 433, endPoint y: 507, distance: 89.4
click at [433, 507] on p "Apesar de ser uma ideia interessante, é necessário considerar a viabilidade do …" at bounding box center [416, 471] width 395 height 134
click at [429, 509] on p "Apesar de ser uma ideia interessante, é necessário considerar a viabilidade do …" at bounding box center [416, 471] width 395 height 134
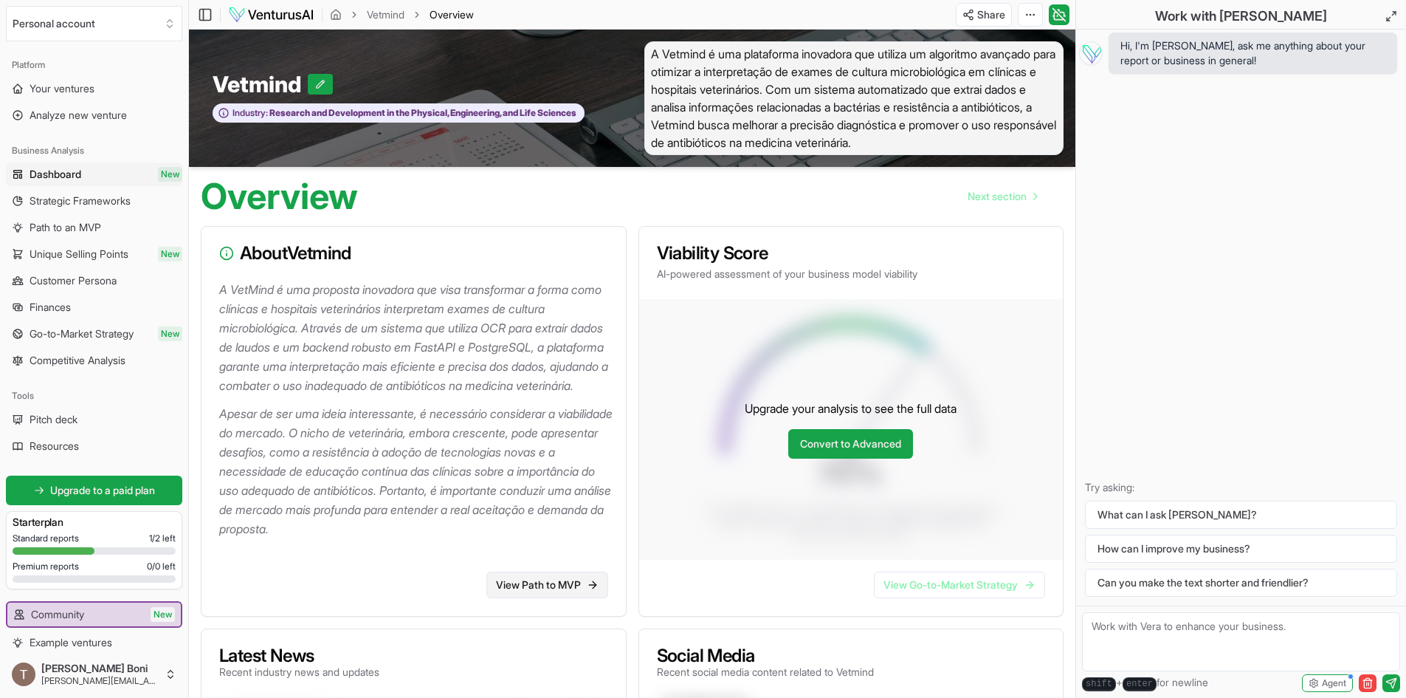
click at [547, 598] on link "View Path to MVP" at bounding box center [548, 584] width 122 height 27
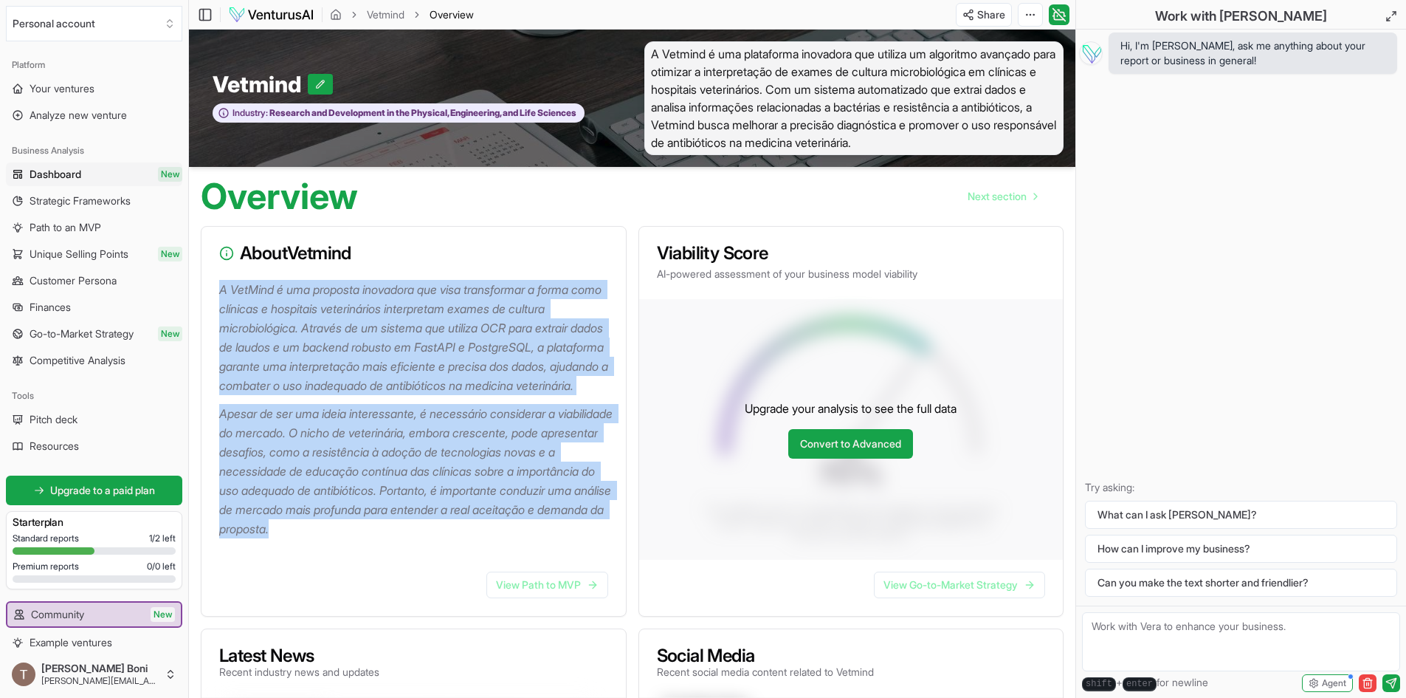
drag, startPoint x: 215, startPoint y: 286, endPoint x: 532, endPoint y: 549, distance: 411.7
click at [532, 549] on div "A VetMind é uma proposta inovadora que visa transformar a forma como clínicas e…" at bounding box center [414, 420] width 425 height 280
copy div "A VetMind é uma proposta inovadora que visa transformar a forma como clínicas e…"
drag, startPoint x: 442, startPoint y: 347, endPoint x: 477, endPoint y: 354, distance: 35.3
click at [477, 354] on p "A VetMind é uma proposta inovadora que visa transformar a forma como clínicas e…" at bounding box center [416, 337] width 395 height 115
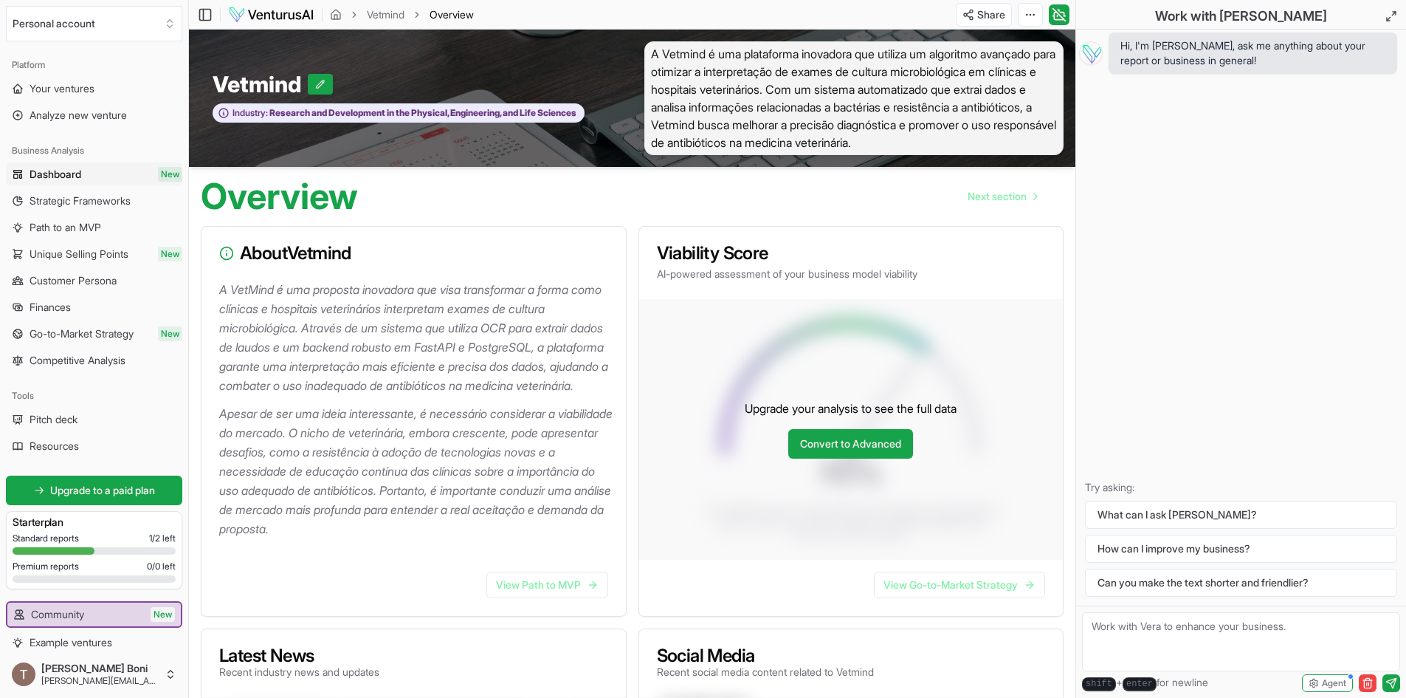
drag, startPoint x: 472, startPoint y: 367, endPoint x: 376, endPoint y: 366, distance: 96.7
click at [376, 366] on p "A VetMind é uma proposta inovadora que visa transformar a forma como clínicas e…" at bounding box center [416, 337] width 395 height 115
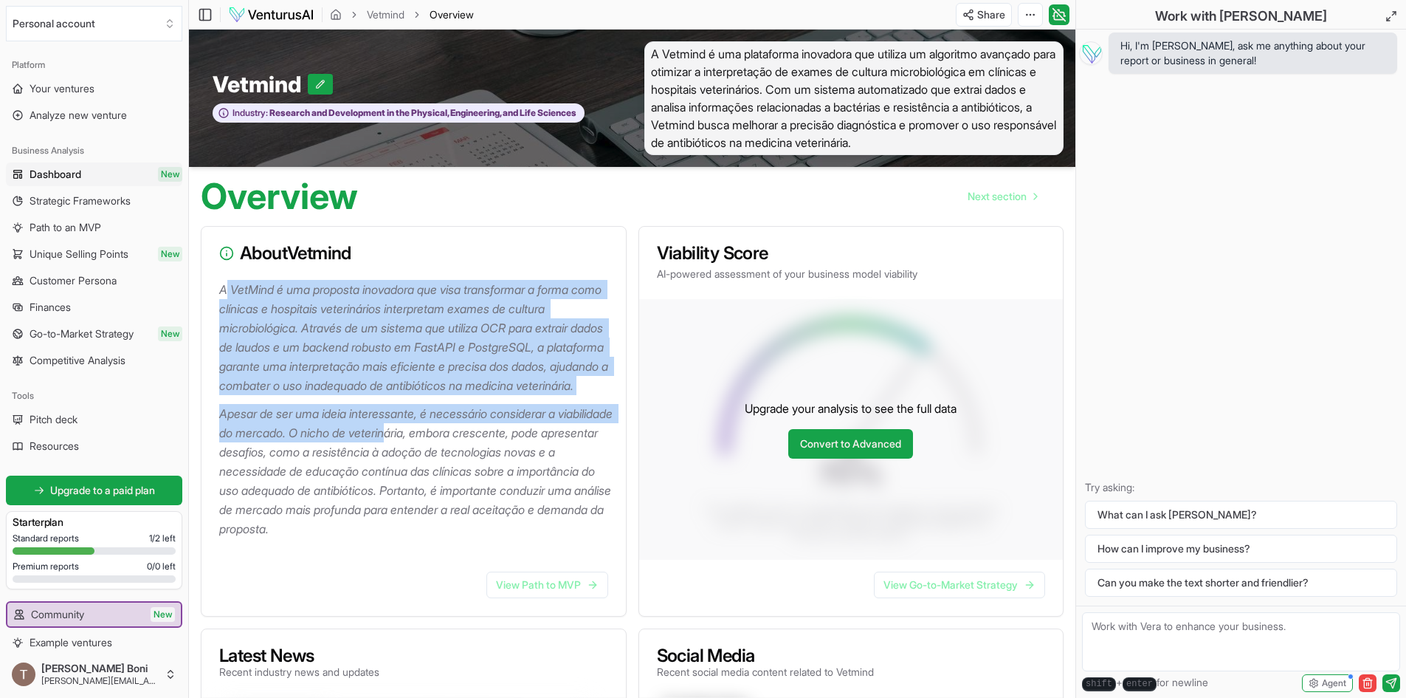
drag, startPoint x: 225, startPoint y: 292, endPoint x: 458, endPoint y: 454, distance: 283.2
click at [457, 444] on div "A VetMind é uma proposta inovadora que visa transformar a forma como clínicas e…" at bounding box center [414, 420] width 425 height 280
drag, startPoint x: 458, startPoint y: 454, endPoint x: 474, endPoint y: 481, distance: 31.1
click at [458, 454] on p "Apesar de ser uma ideia interessante, é necessário considerar a viabilidade do …" at bounding box center [416, 471] width 395 height 134
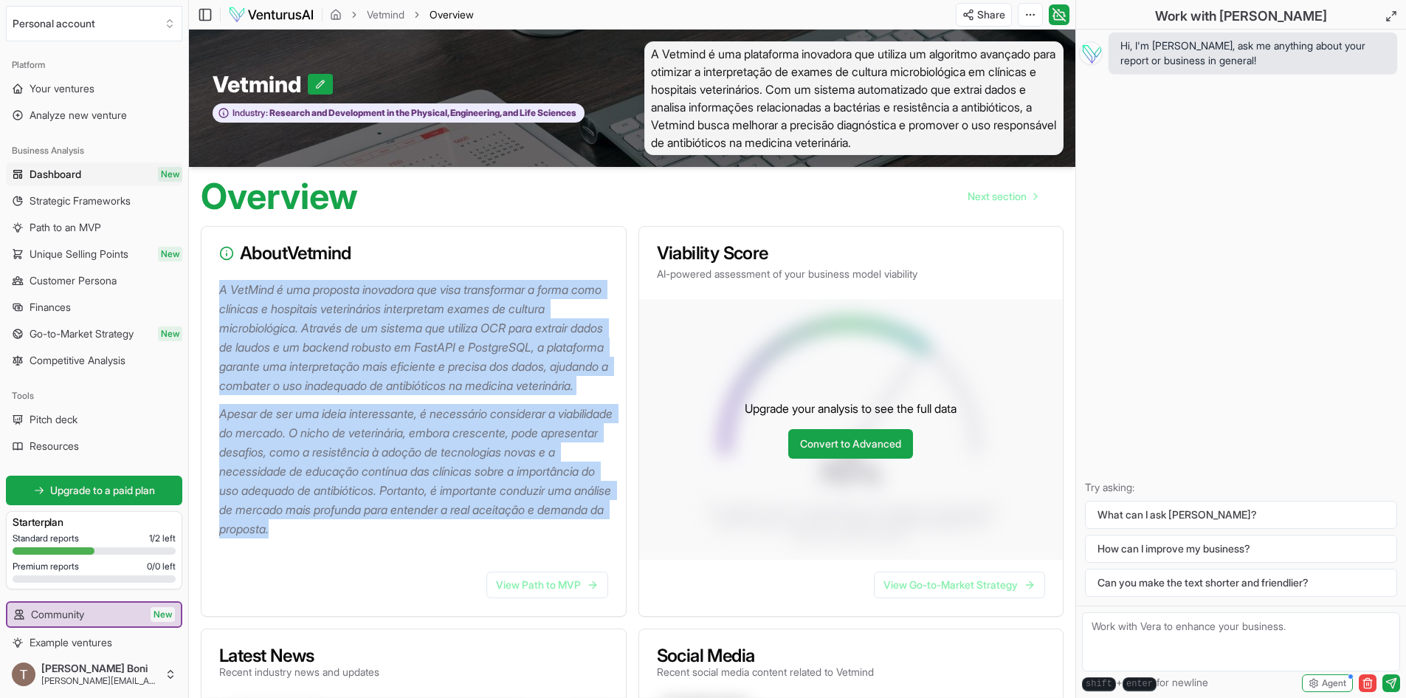
drag, startPoint x: 512, startPoint y: 552, endPoint x: 212, endPoint y: 292, distance: 397.7
click at [212, 292] on div "A VetMind é uma proposta inovadora que visa transformar a forma como clínicas e…" at bounding box center [414, 420] width 425 height 280
copy div "A VetMind é uma proposta inovadora que visa transformar a forma como clínicas e…"
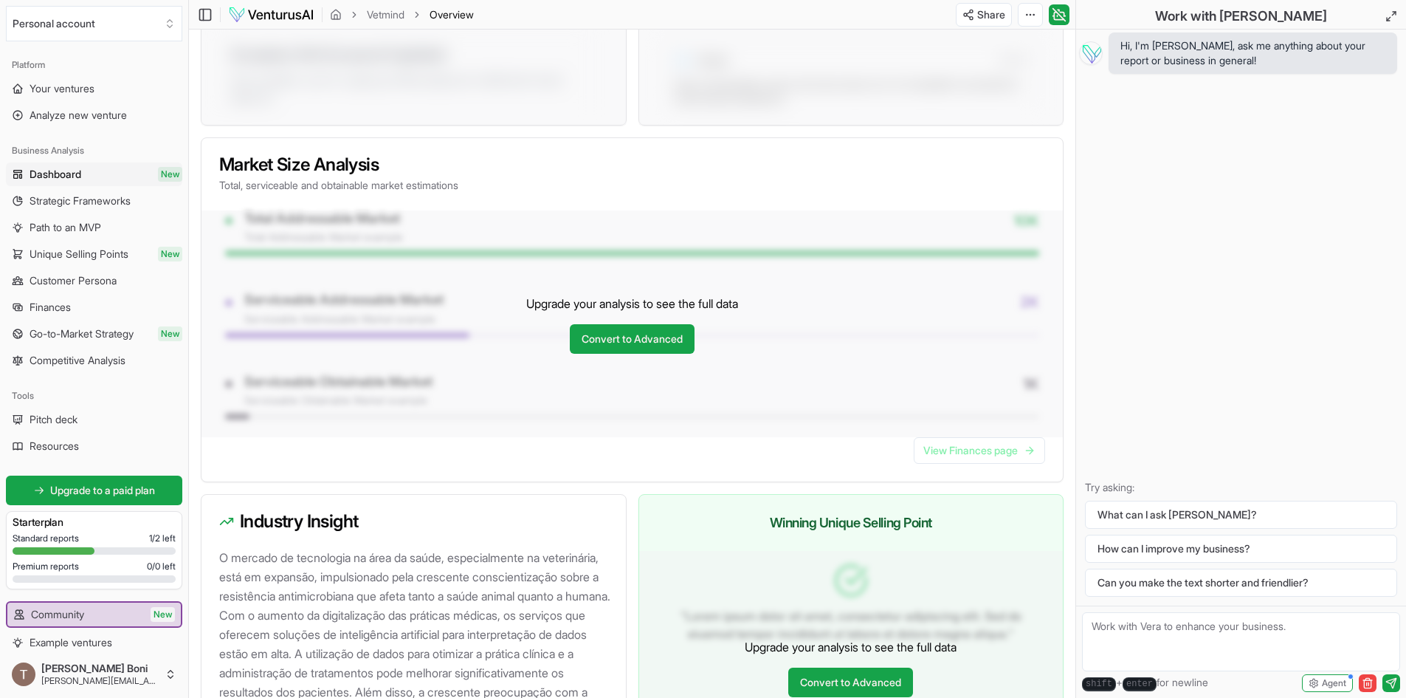
scroll to position [1034, 0]
click at [643, 353] on link "Convert to Advanced" at bounding box center [632, 338] width 125 height 30
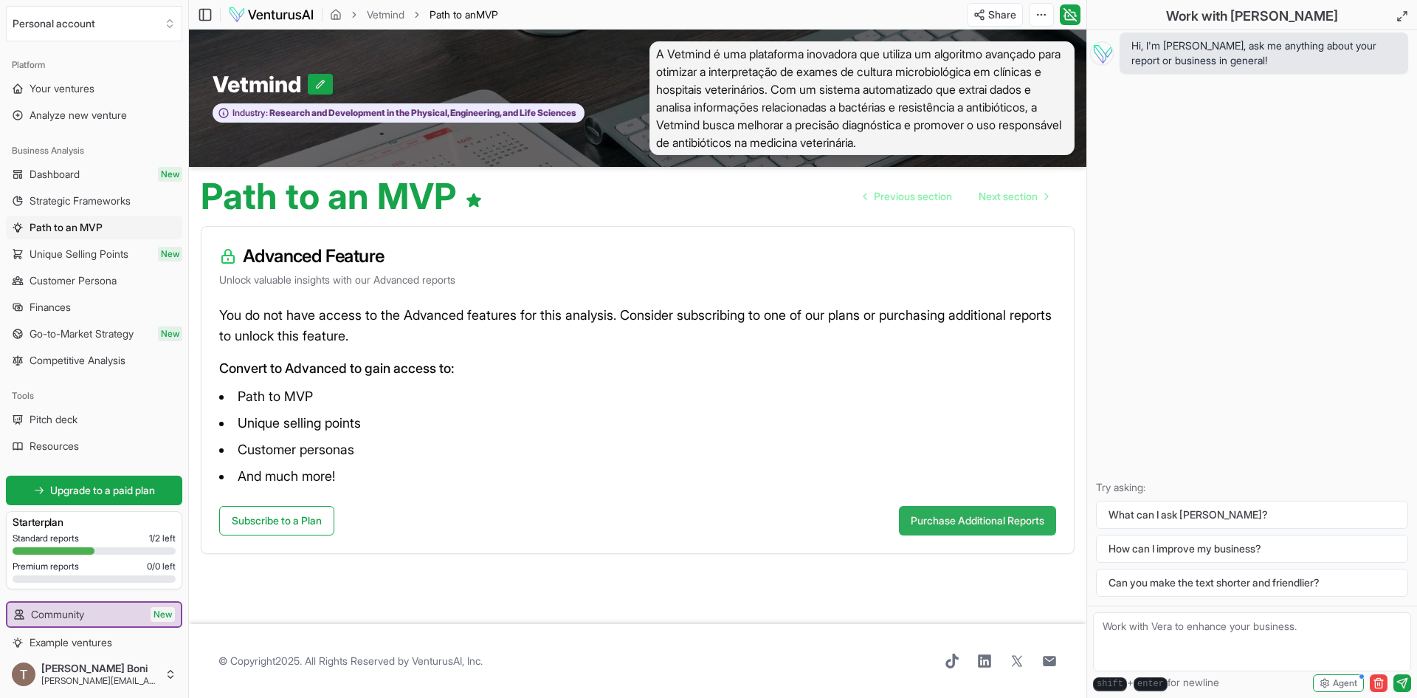
drag, startPoint x: 946, startPoint y: 542, endPoint x: 947, endPoint y: 529, distance: 12.6
click at [946, 540] on div "Subscribe to a Plan Purchase Additional Reports" at bounding box center [638, 529] width 873 height 47
click at [947, 527] on button "Purchase Additional Reports" at bounding box center [977, 521] width 157 height 30
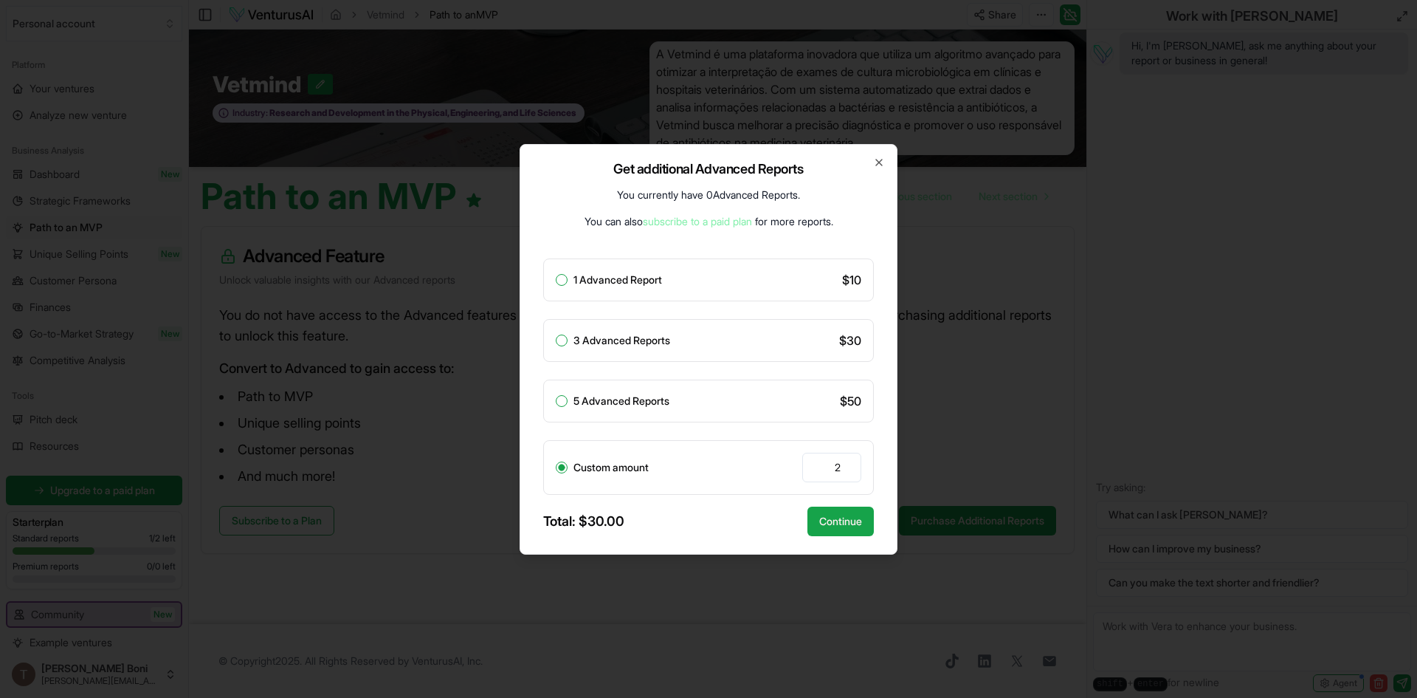
click at [844, 469] on input "2" at bounding box center [831, 468] width 59 height 30
type input "1"
click at [845, 470] on input "1" at bounding box center [831, 468] width 59 height 30
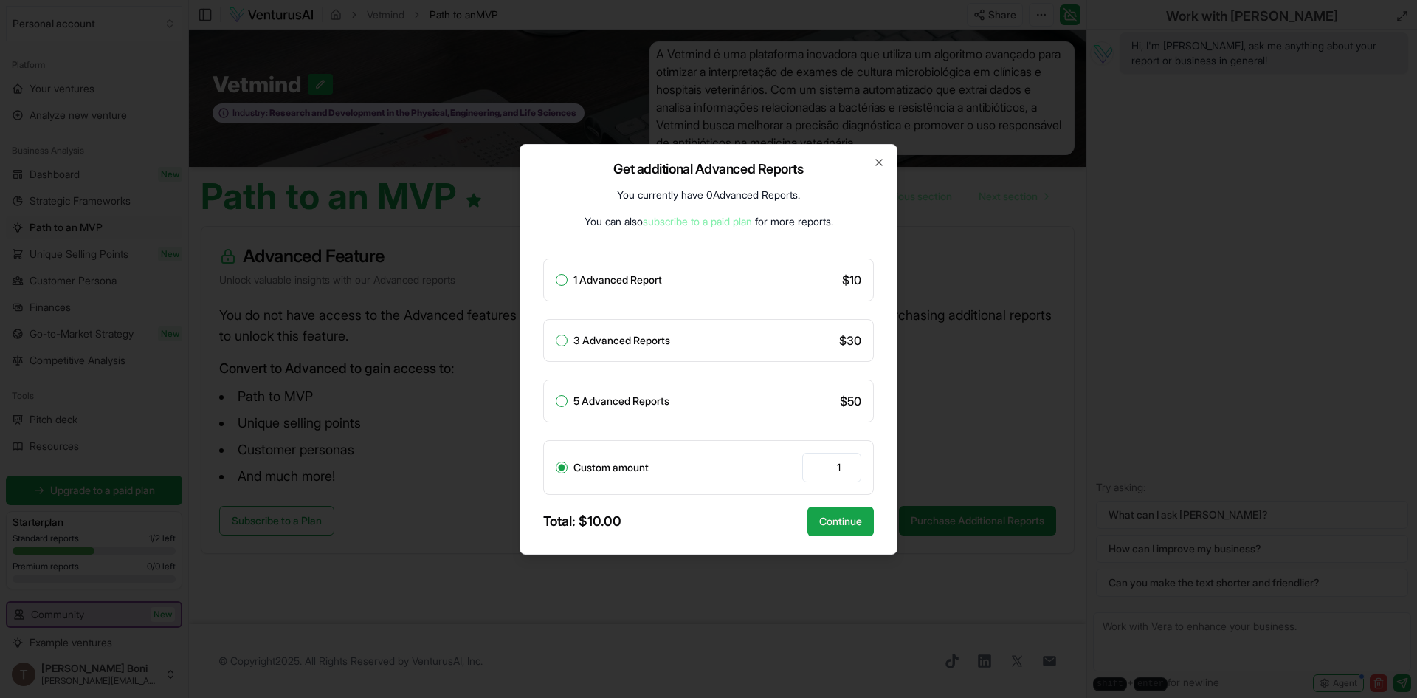
drag, startPoint x: 687, startPoint y: 535, endPoint x: 620, endPoint y: 535, distance: 66.4
click at [620, 535] on div "Total: $ 10.00 Continue" at bounding box center [708, 521] width 331 height 30
click at [567, 284] on div "1 Advanced Report" at bounding box center [609, 280] width 106 height 12
click at [563, 277] on button "1 Advanced Report" at bounding box center [562, 280] width 12 height 12
radio input "true"
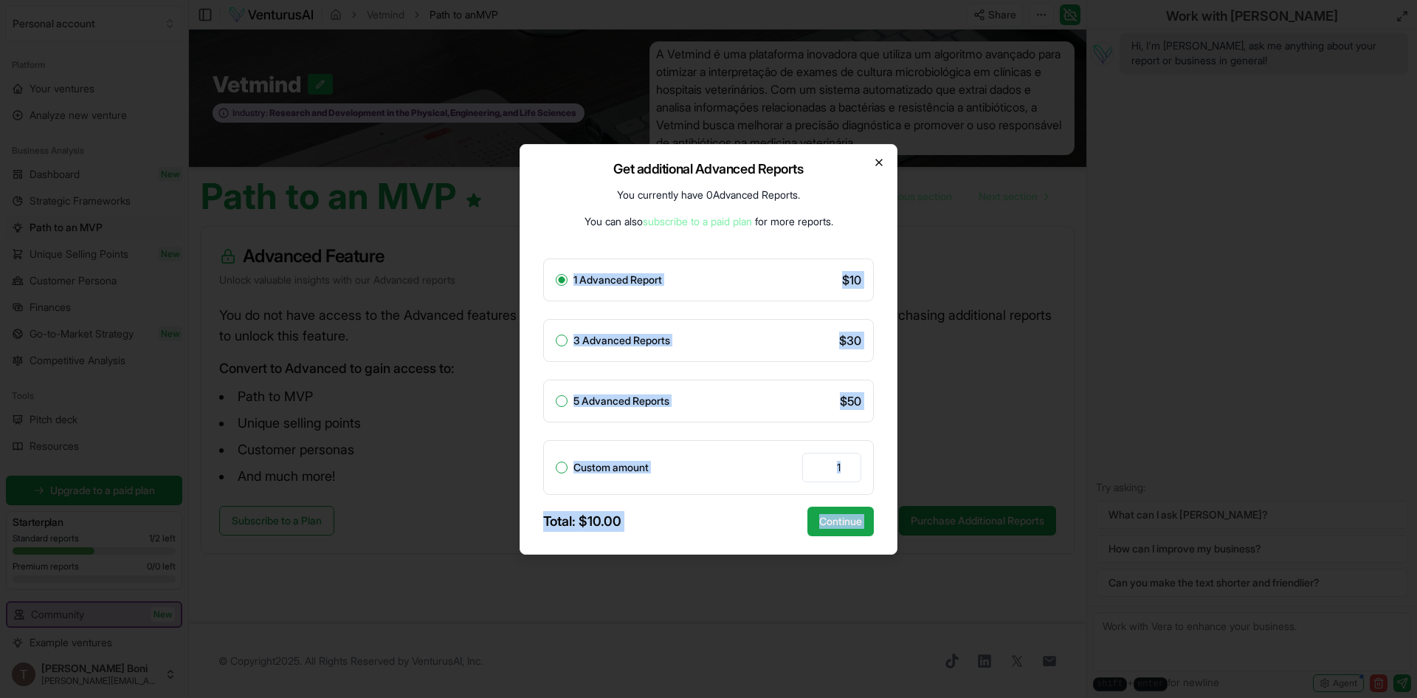
click at [876, 168] on div "Get additional Advanced Reports You currently have 0 Advanced Reports . You can…" at bounding box center [709, 349] width 378 height 410
click at [879, 162] on icon "button" at bounding box center [879, 162] width 6 height 6
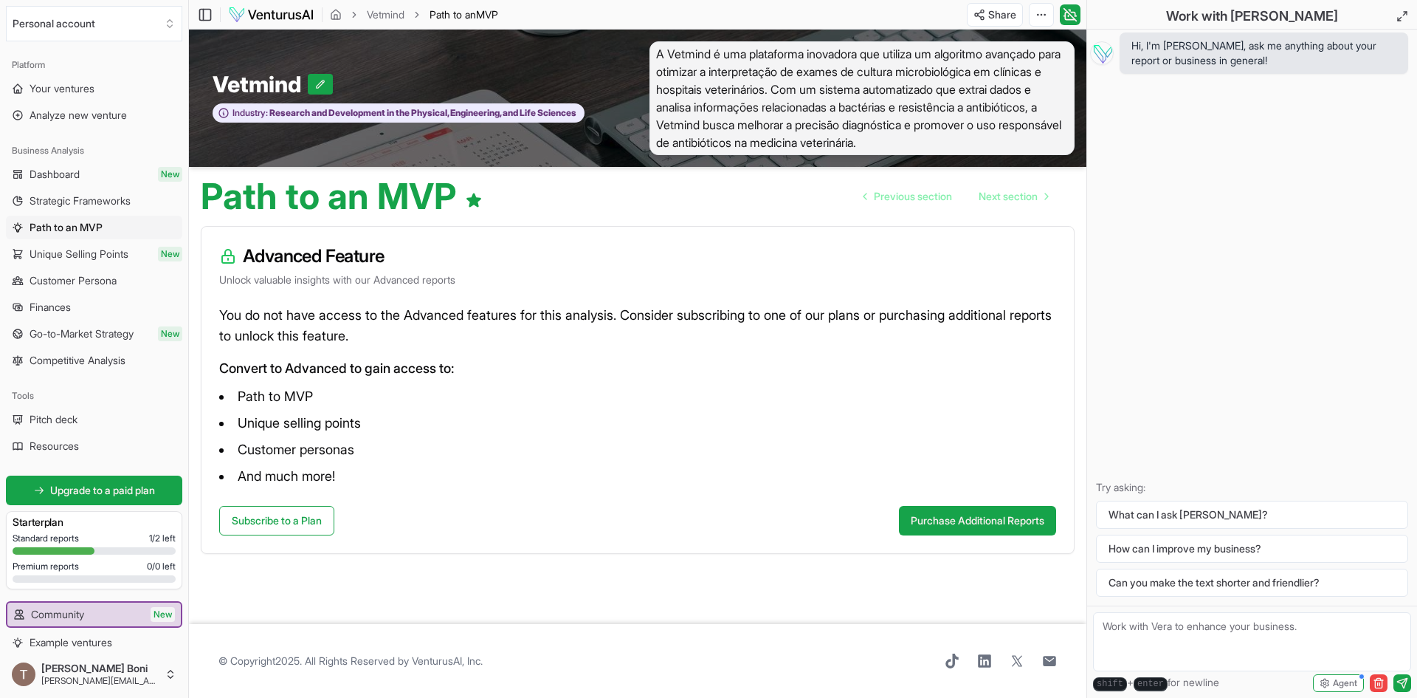
click at [69, 294] on ul "Dashboard New Strategic Frameworks Path to an MVP Unique Selling Points New Cus…" at bounding box center [94, 267] width 176 height 210
click at [69, 305] on span "Finances" at bounding box center [50, 307] width 41 height 15
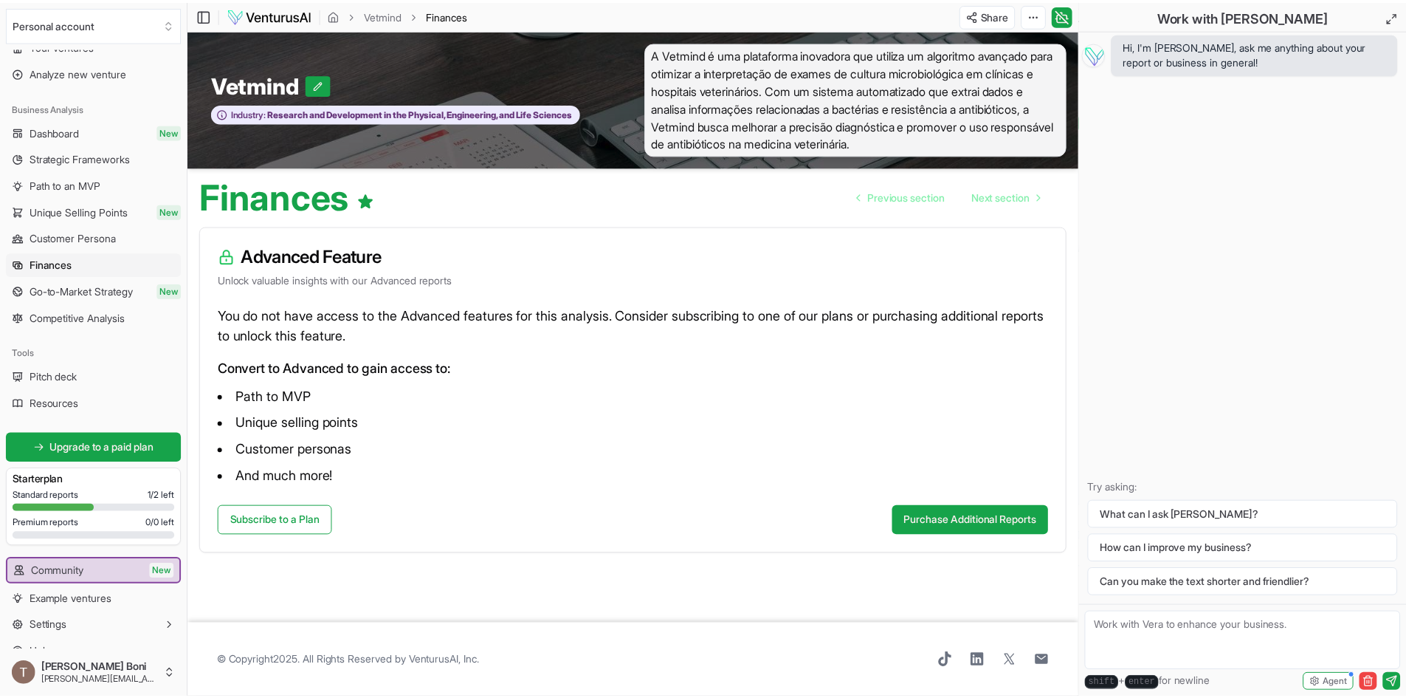
scroll to position [63, 0]
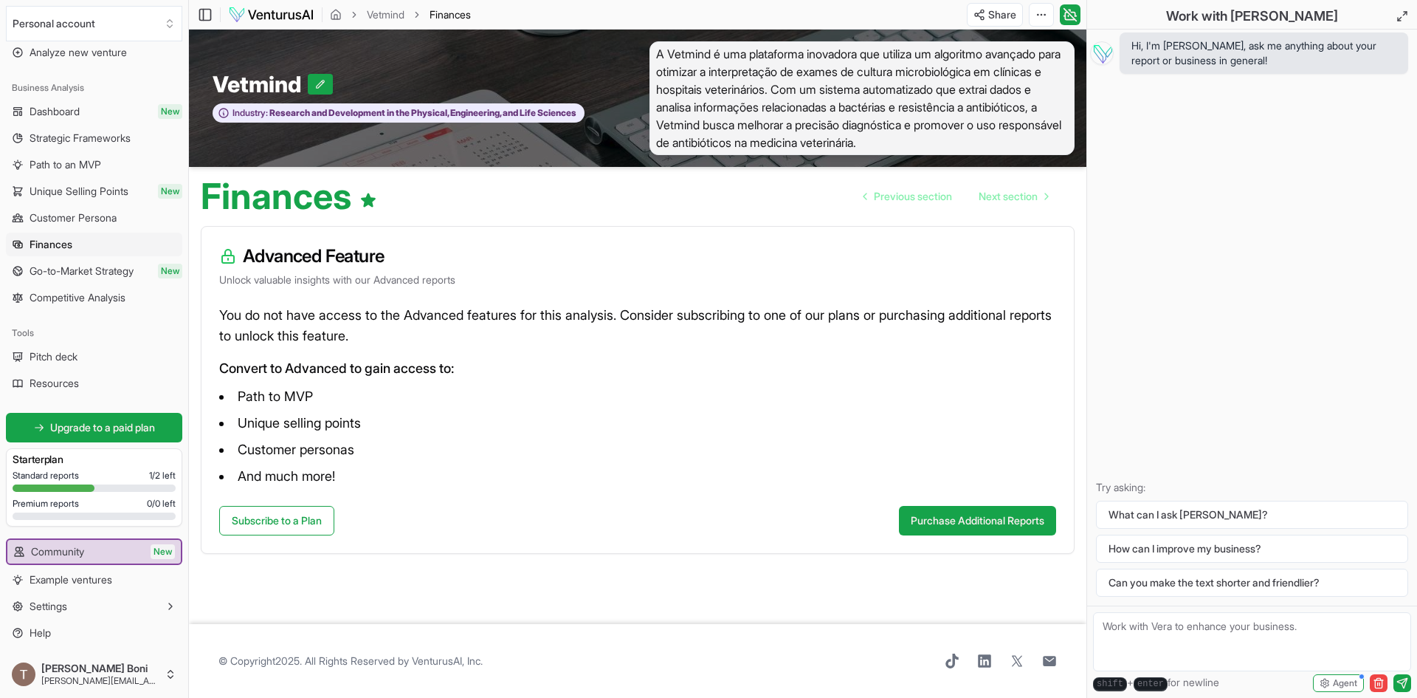
click at [55, 486] on div at bounding box center [54, 487] width 82 height 7
click at [82, 435] on link "Upgrade to a paid plan" at bounding box center [94, 428] width 176 height 30
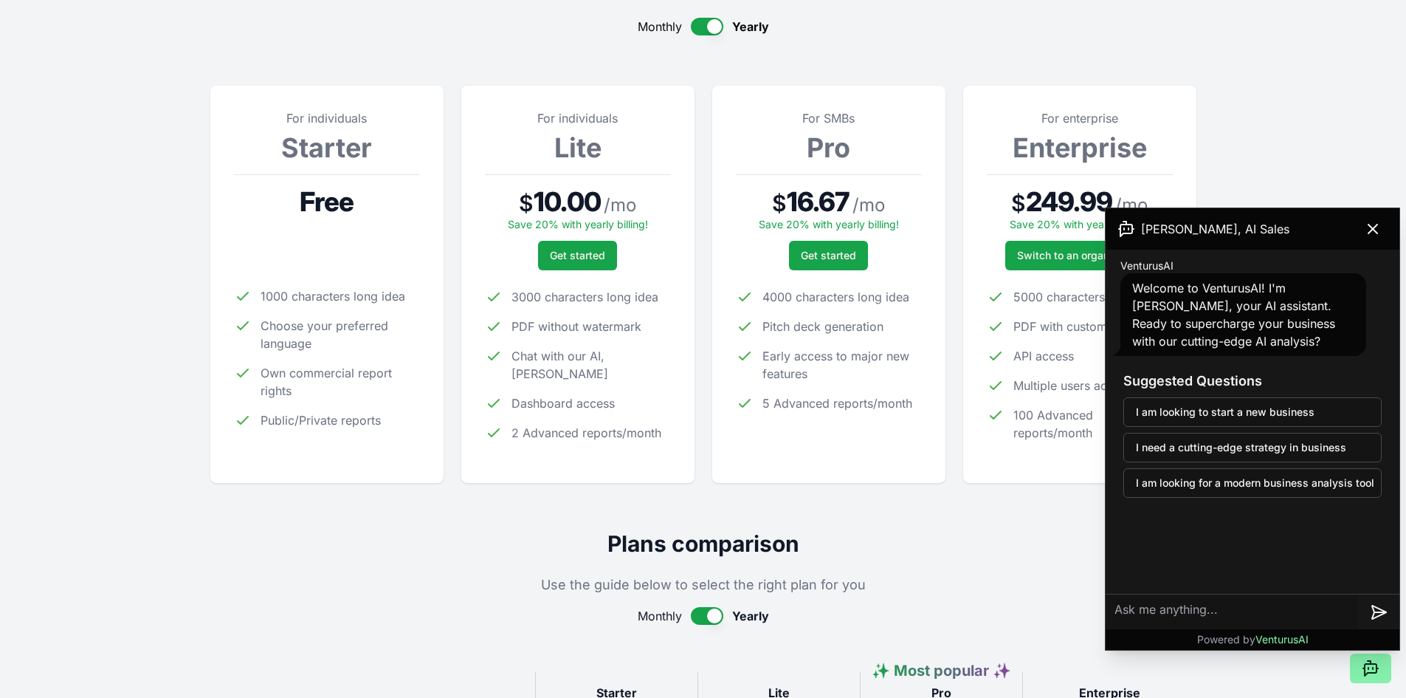
scroll to position [221, 0]
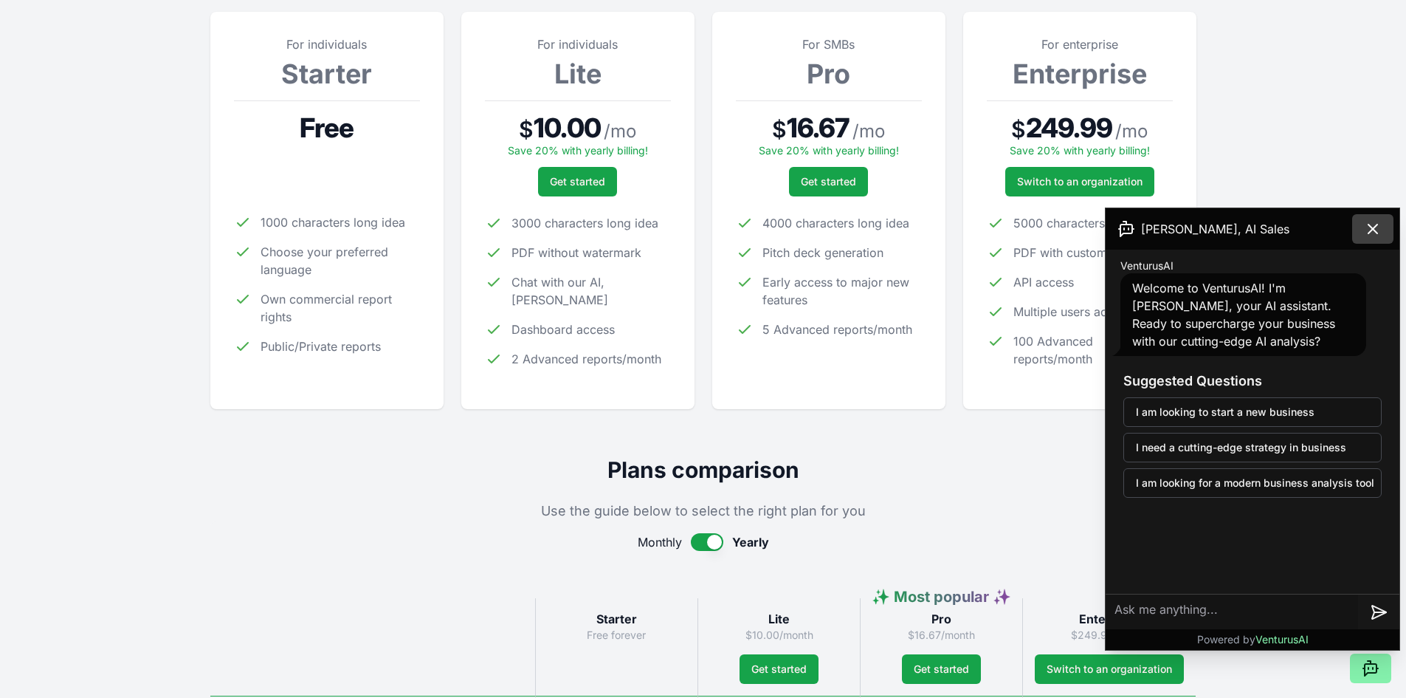
click at [1366, 224] on icon at bounding box center [1373, 229] width 18 height 18
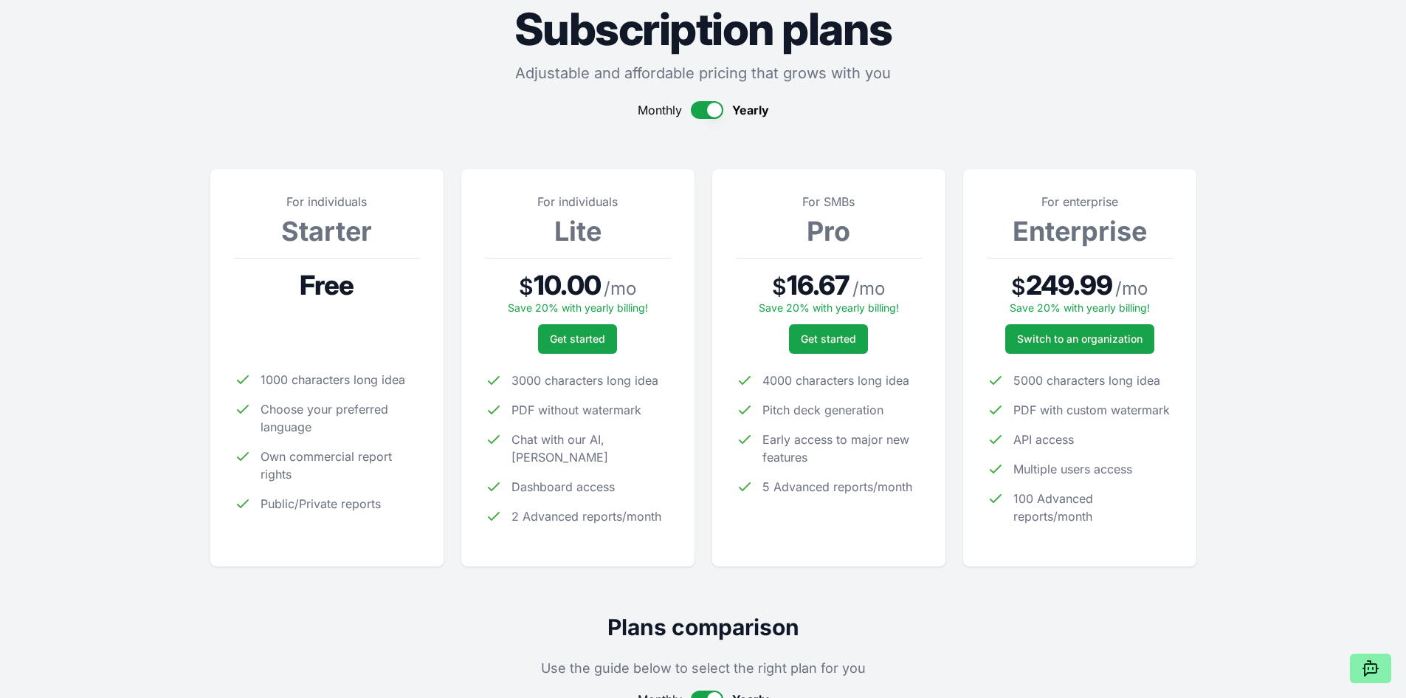
scroll to position [0, 0]
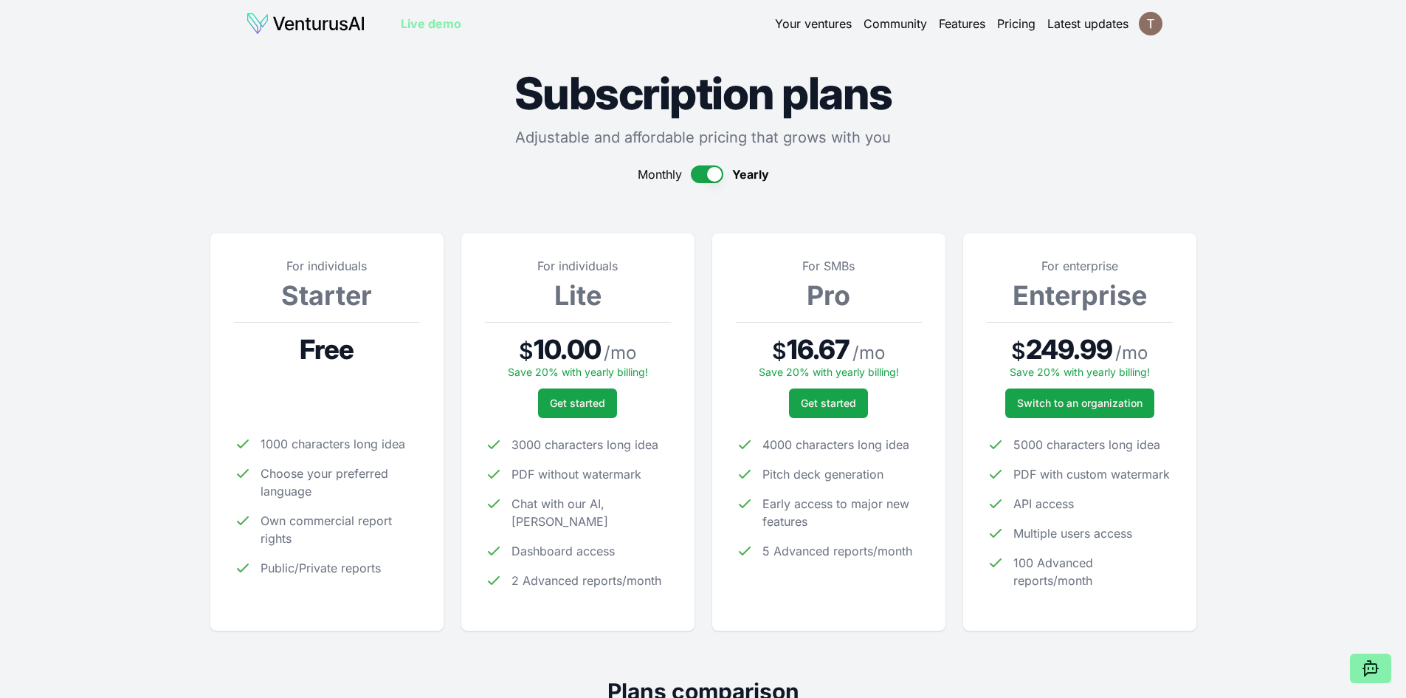
click at [707, 171] on button "button" at bounding box center [707, 174] width 32 height 18
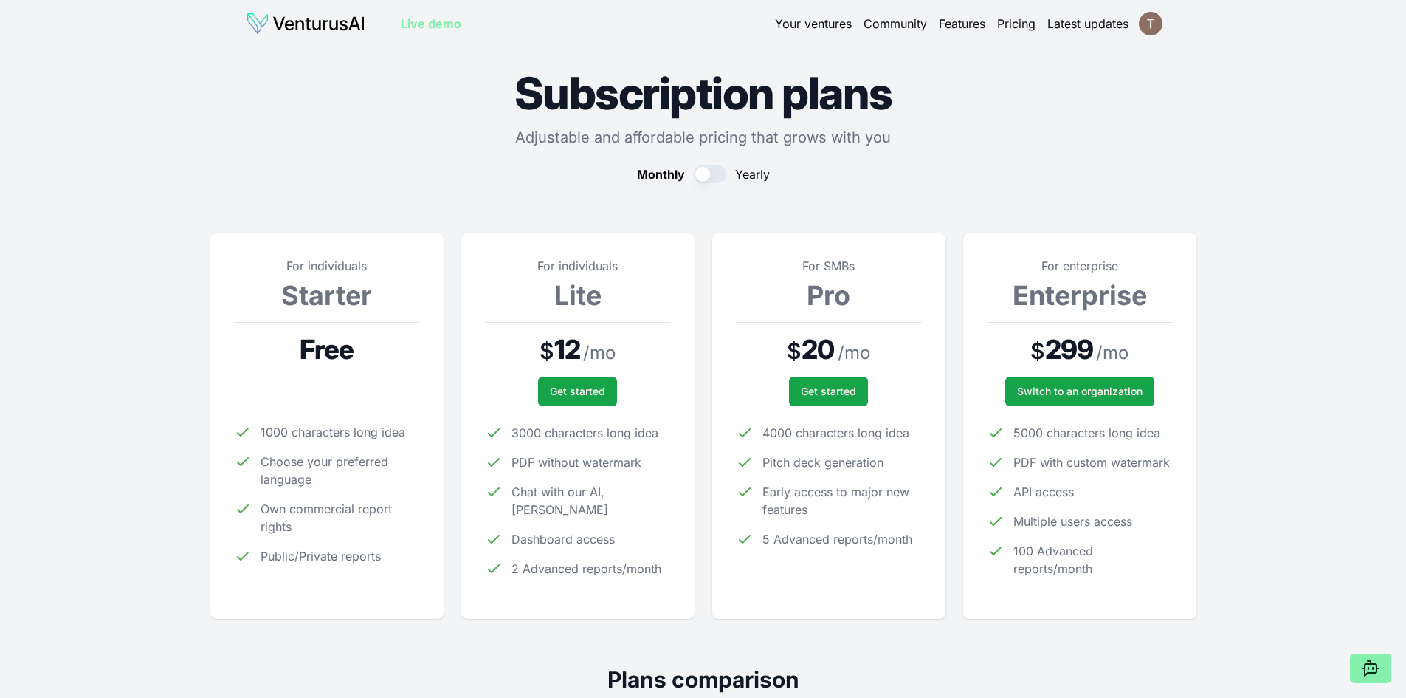
click at [707, 172] on button "button" at bounding box center [710, 174] width 32 height 18
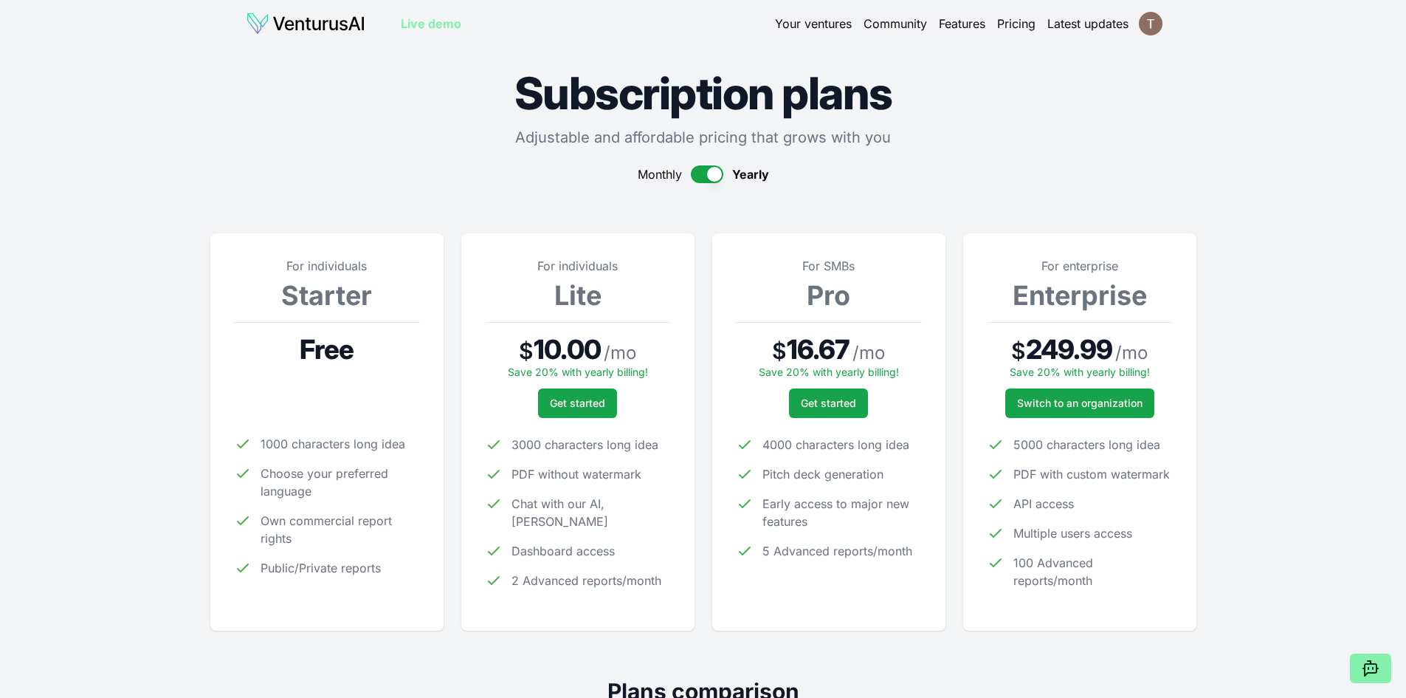
click at [707, 172] on button "button" at bounding box center [707, 174] width 32 height 18
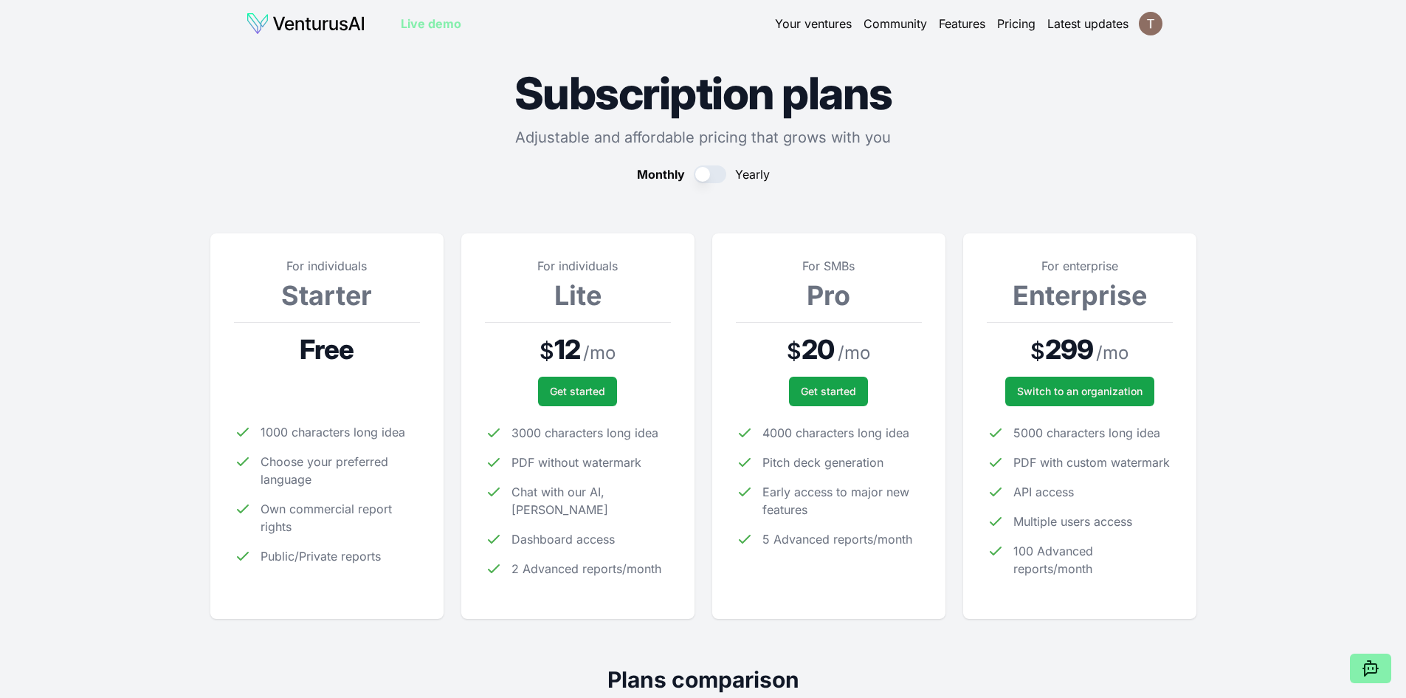
click at [707, 172] on button "button" at bounding box center [710, 174] width 32 height 18
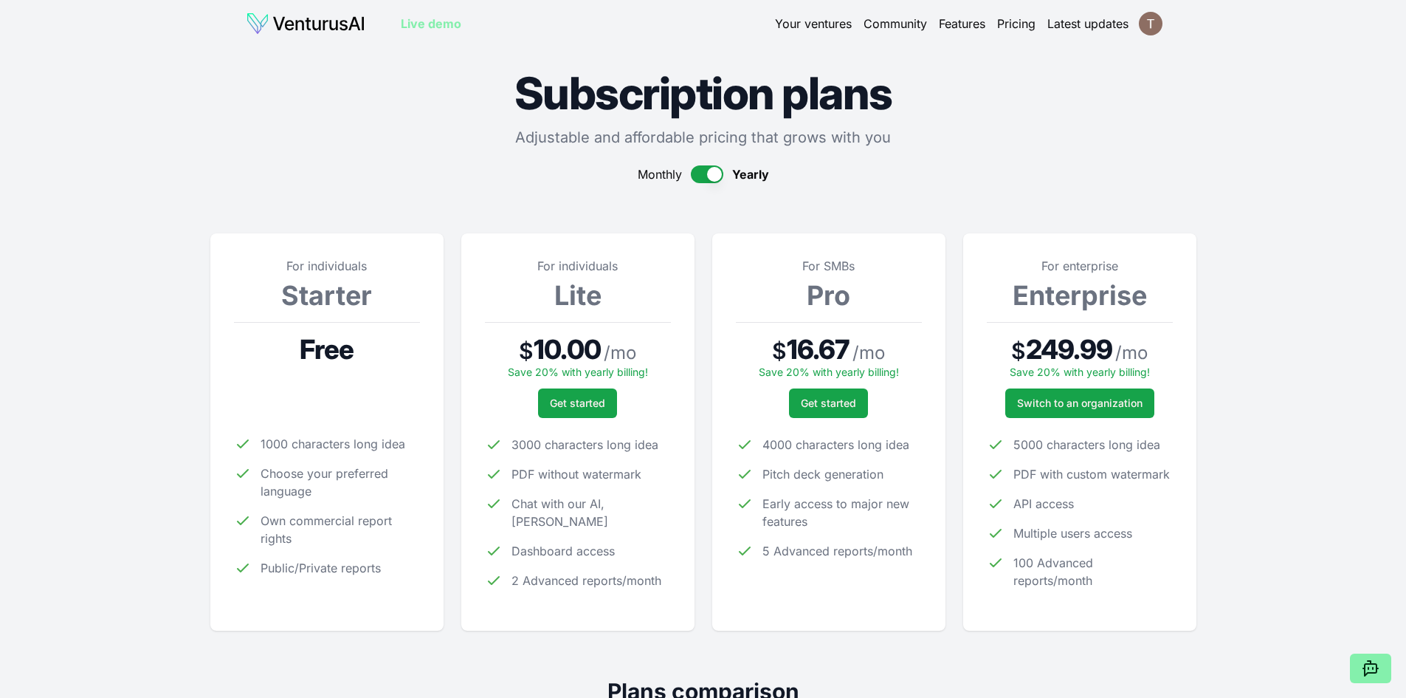
click at [707, 172] on button "button" at bounding box center [707, 174] width 32 height 18
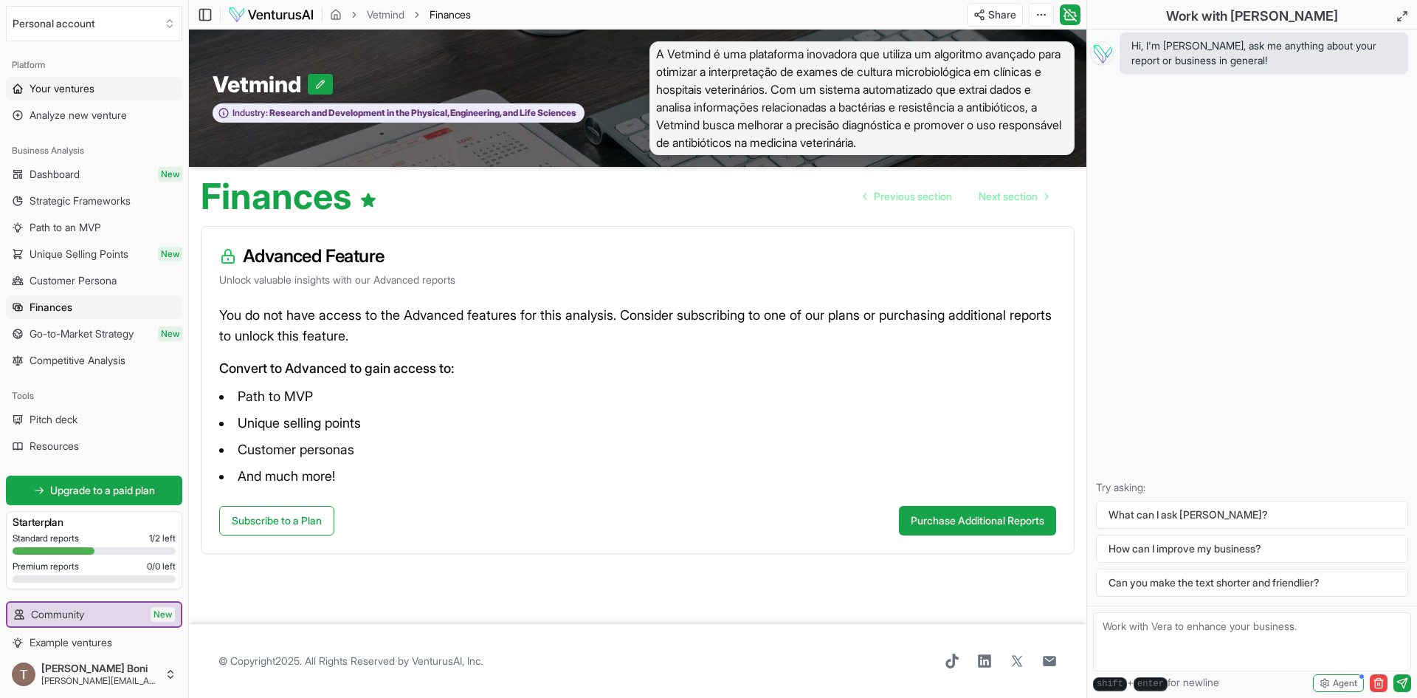
click at [56, 89] on span "Your ventures" at bounding box center [62, 88] width 65 height 15
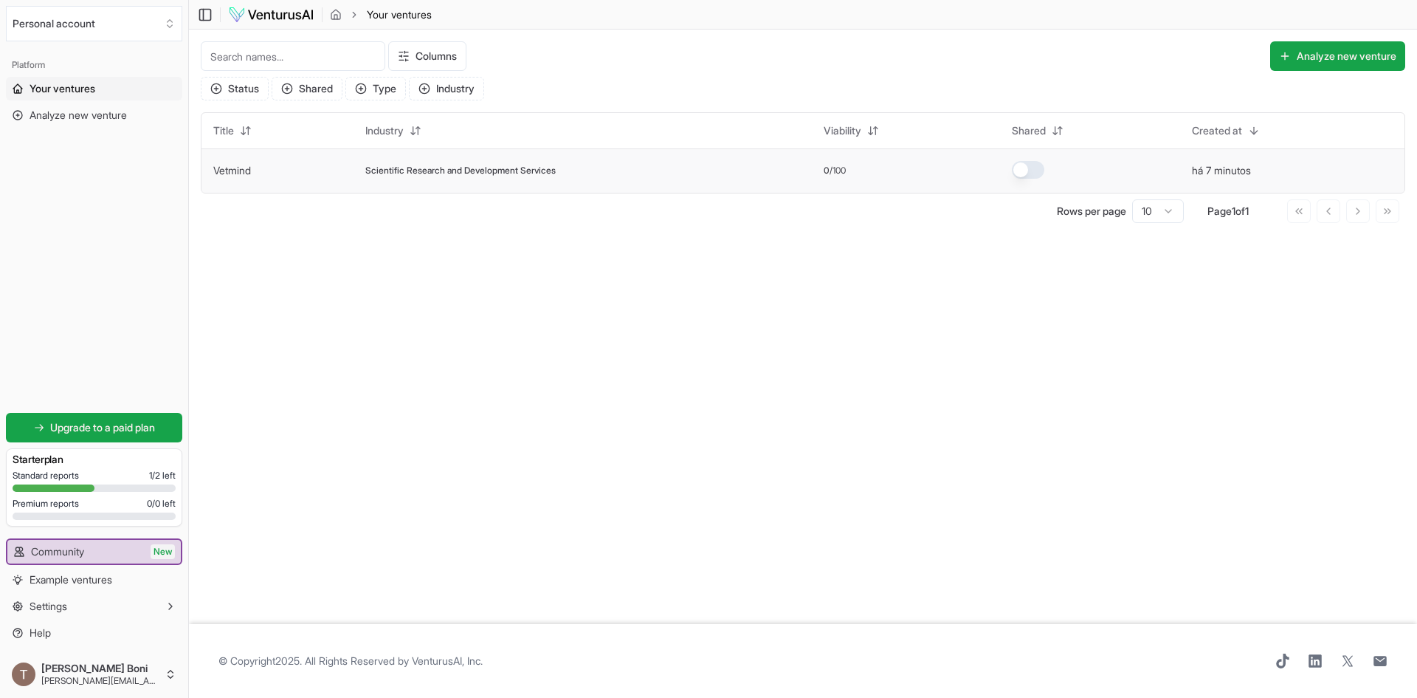
click at [738, 175] on div "Scientific Research and Development Services" at bounding box center [582, 171] width 435 height 12
click at [827, 169] on td "0 /100" at bounding box center [906, 170] width 188 height 44
click at [1203, 174] on button "há 7 minutos" at bounding box center [1221, 170] width 59 height 15
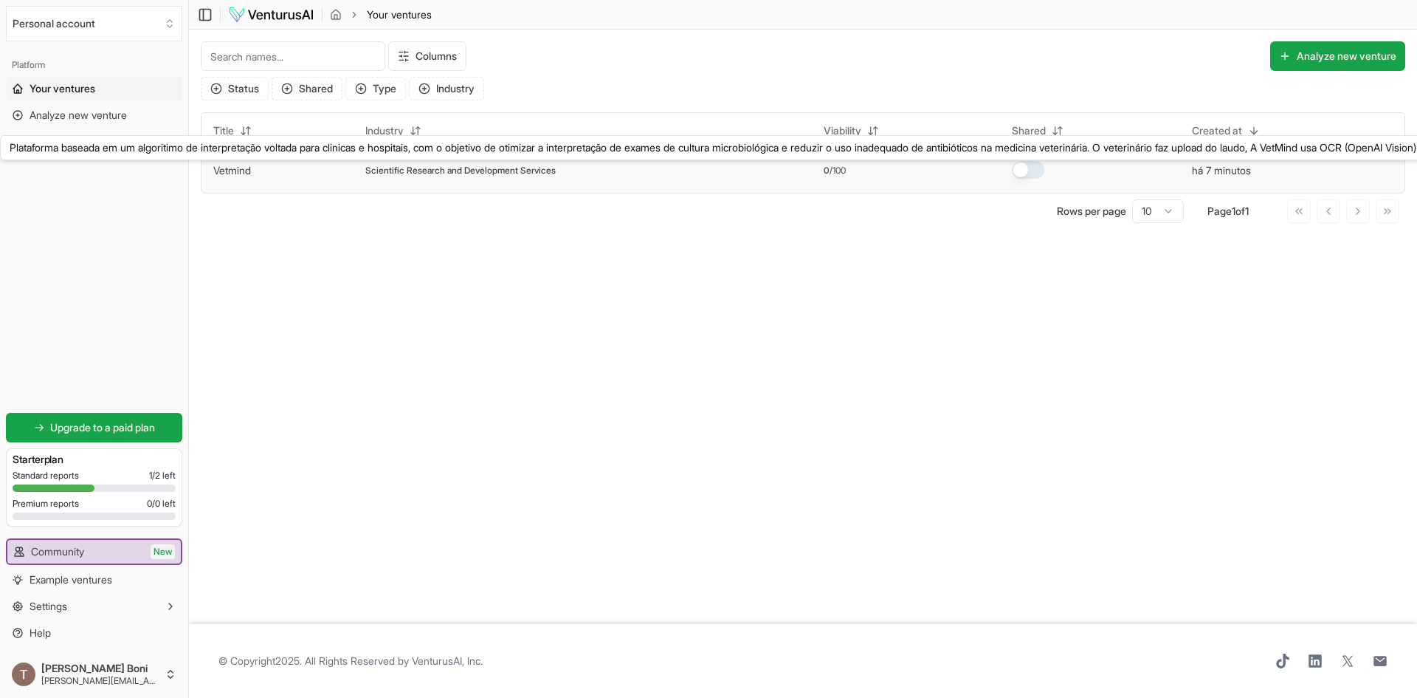
click at [235, 173] on link "Vetmind" at bounding box center [232, 170] width 38 height 13
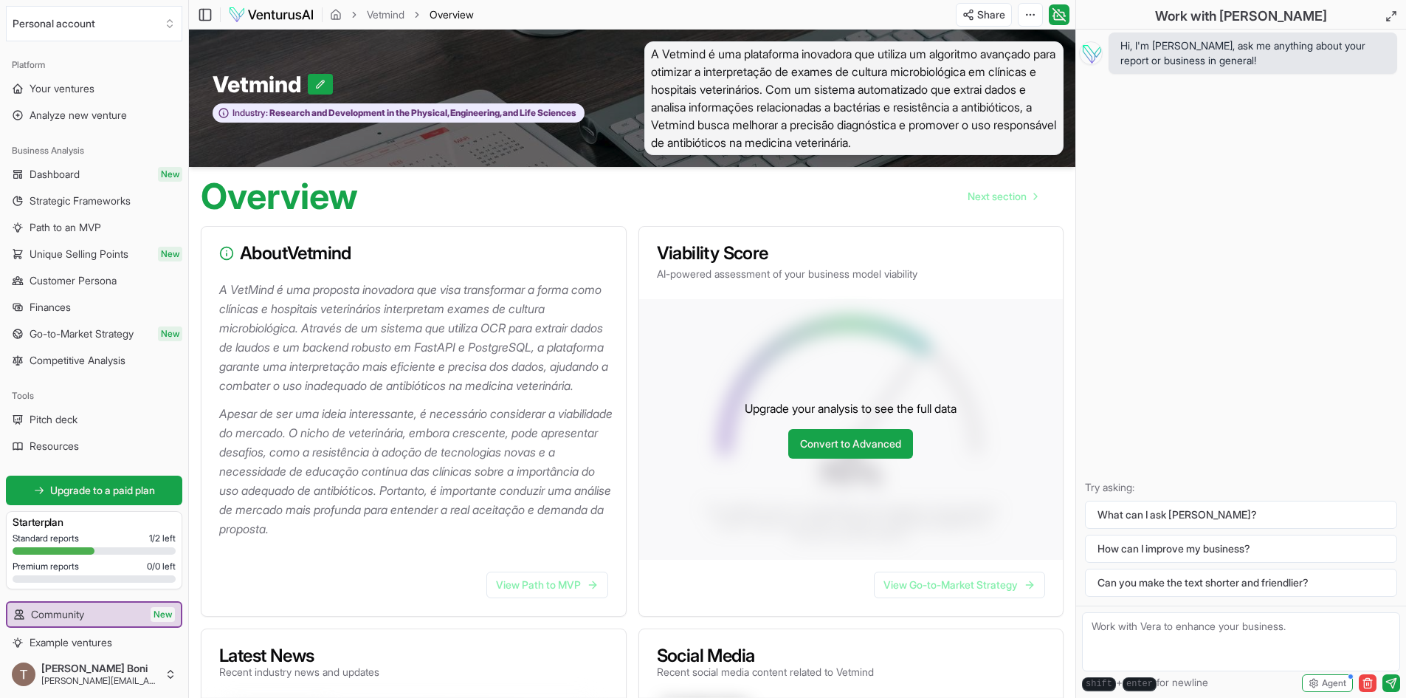
click at [876, 78] on span "A Vetmind é uma plataforma inovadora que utiliza um algoritmo avançado para oti…" at bounding box center [855, 98] width 420 height 114
drag, startPoint x: 936, startPoint y: 120, endPoint x: 1029, endPoint y: 118, distance: 93.0
click at [1032, 118] on span "A Vetmind é uma plataforma inovadora que utiliza um algoritmo avançado para oti…" at bounding box center [855, 98] width 420 height 114
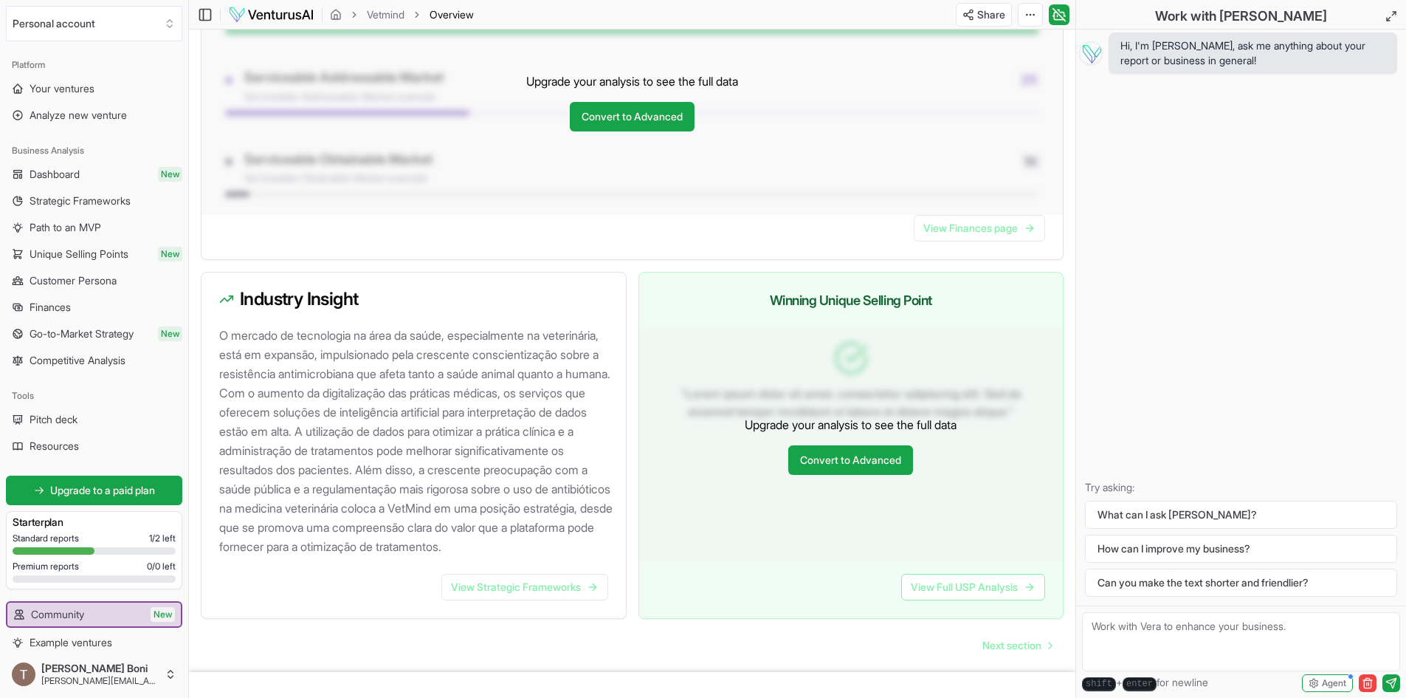
scroll to position [1338, 0]
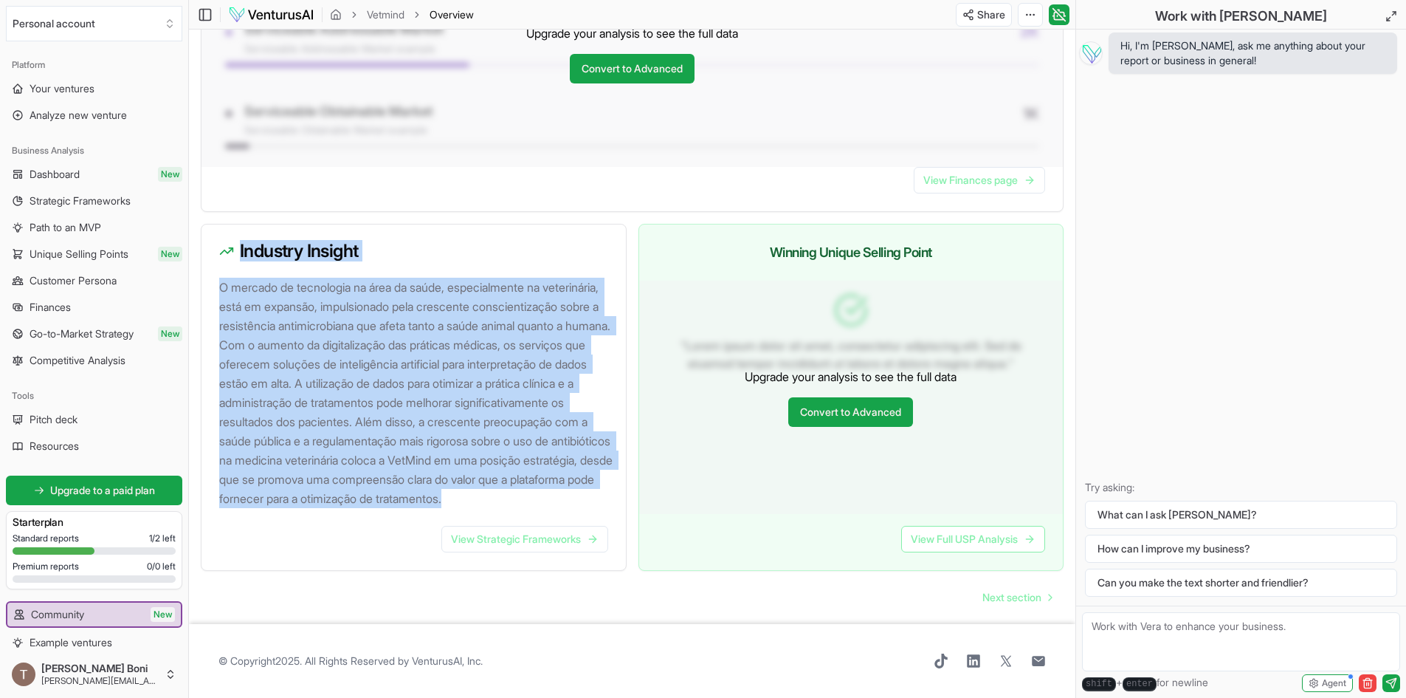
drag, startPoint x: 223, startPoint y: 221, endPoint x: 468, endPoint y: 515, distance: 382.6
click at [468, 515] on div "Industry Insight O mercado de tecnologia na área da saúde, especialmente na vet…" at bounding box center [414, 397] width 426 height 347
copy div "Industry Insight O mercado de tecnologia na área da saúde, especialmente na vet…"
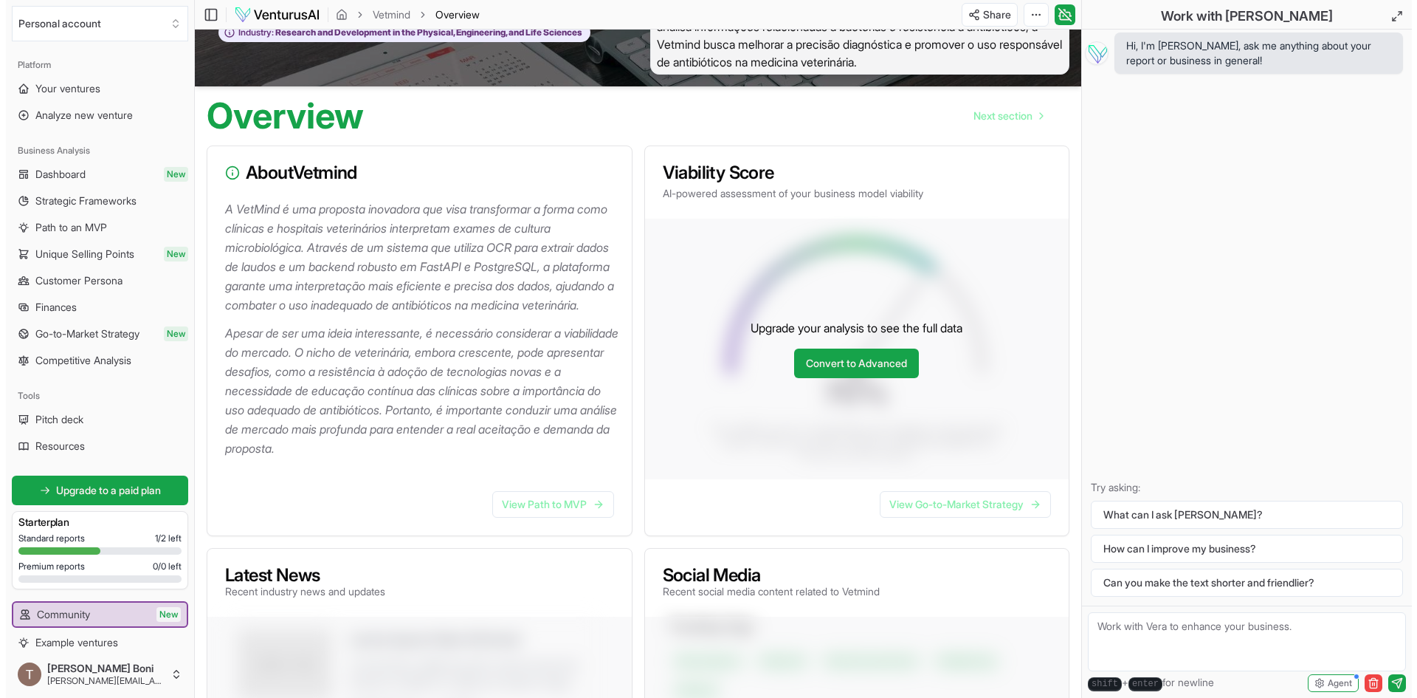
scroll to position [0, 0]
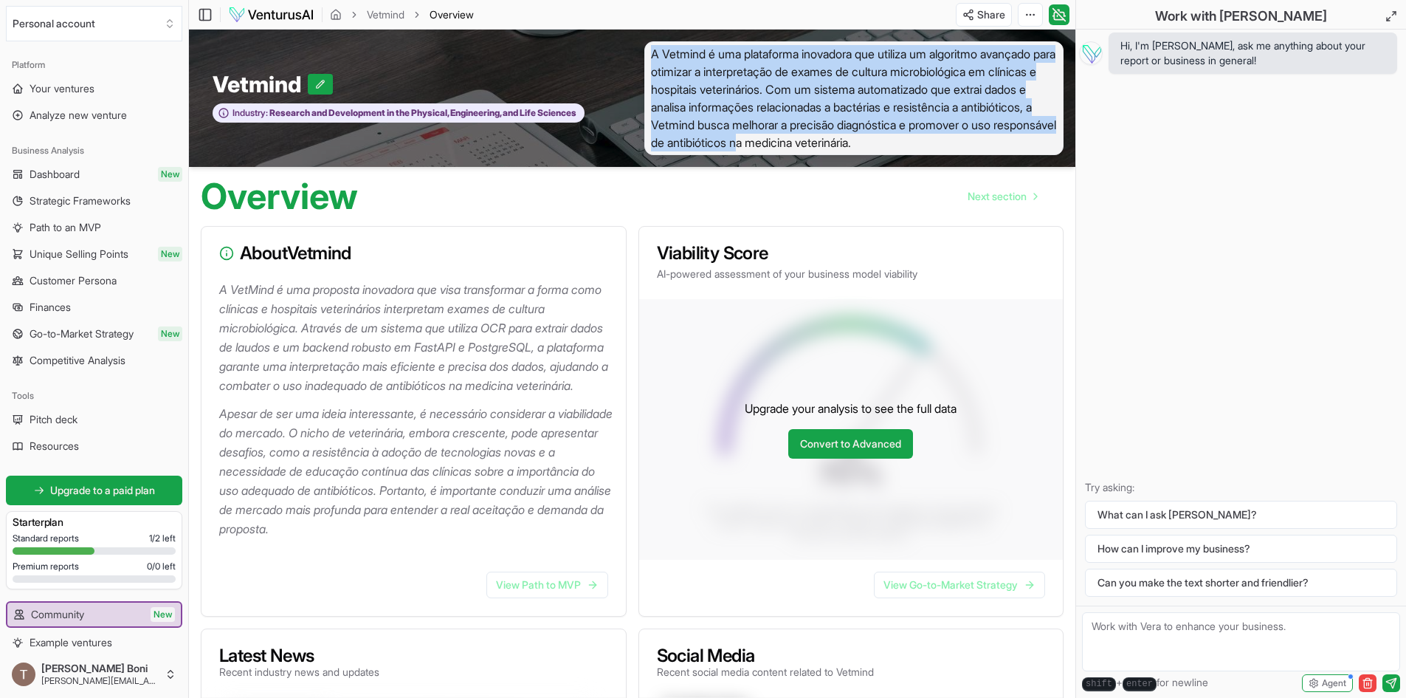
drag, startPoint x: 652, startPoint y: 51, endPoint x: 1030, endPoint y: 139, distance: 388.1
click at [1030, 139] on span "A Vetmind é uma plataforma inovadora que utiliza um algoritmo avançado para oti…" at bounding box center [855, 98] width 420 height 114
click at [829, 111] on span "A Vetmind é uma plataforma inovadora que utiliza um algoritmo avançado para oti…" at bounding box center [855, 98] width 420 height 114
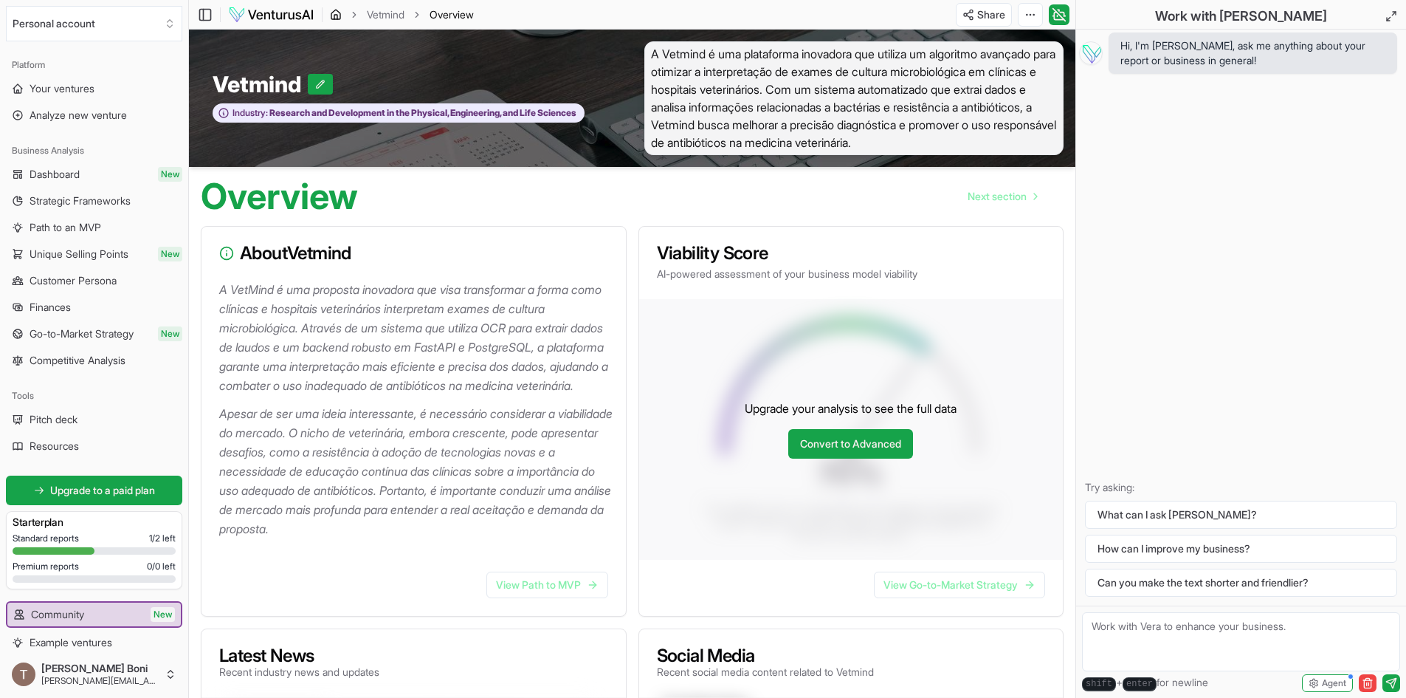
click at [338, 20] on icon "breadcrumb" at bounding box center [336, 15] width 12 height 12
